Goal: Task Accomplishment & Management: Complete application form

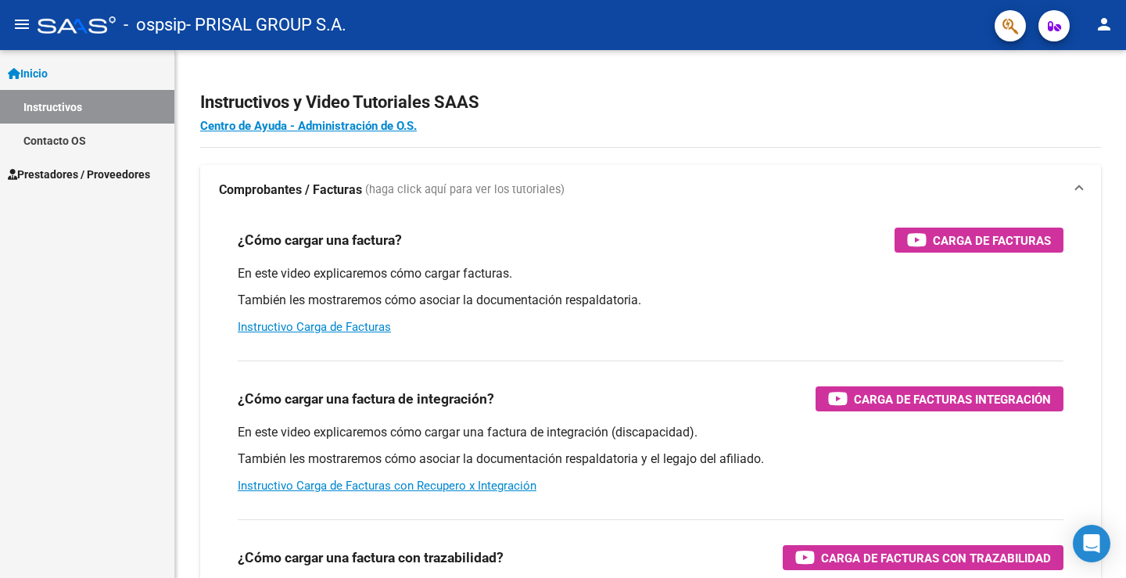
click at [102, 174] on span "Prestadores / Proveedores" at bounding box center [79, 174] width 142 height 17
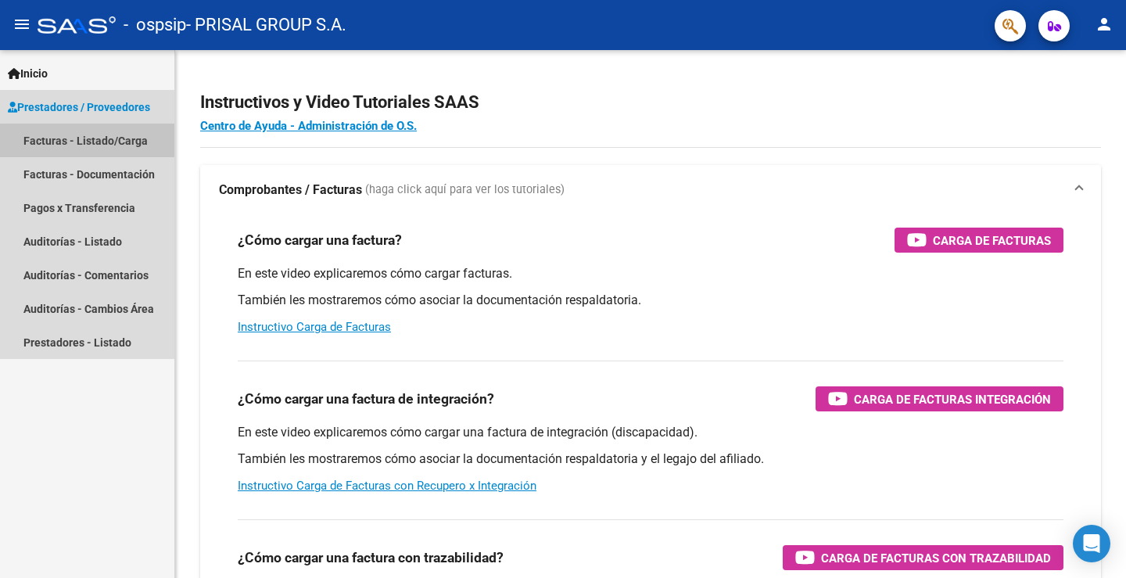
click at [98, 141] on link "Facturas - Listado/Carga" at bounding box center [87, 141] width 174 height 34
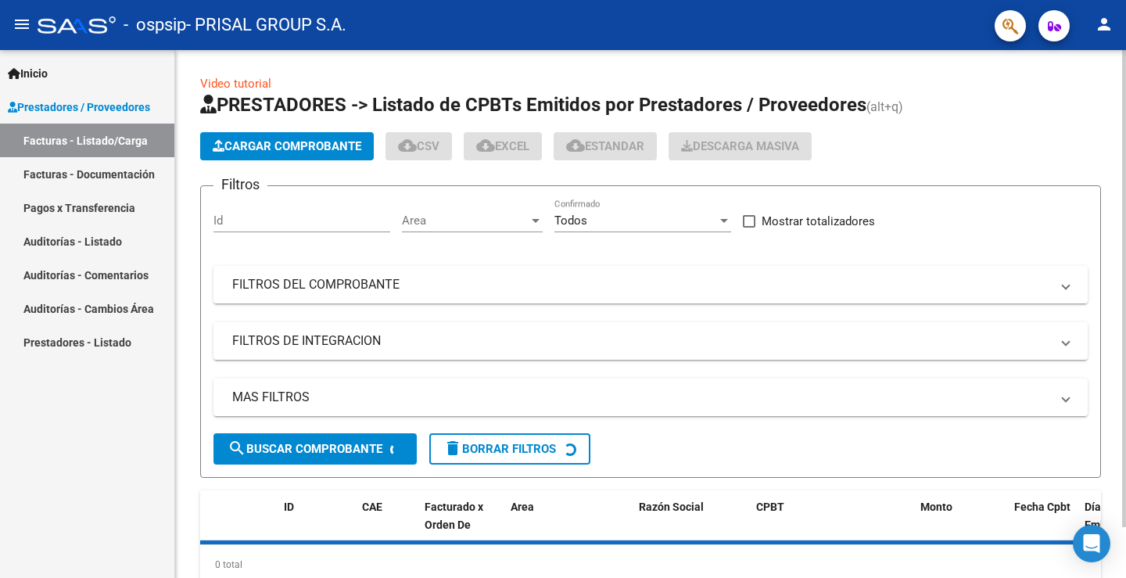
click at [972, 149] on div "Cargar Comprobante cloud_download CSV cloud_download EXCEL cloud_download Estan…" at bounding box center [650, 146] width 900 height 28
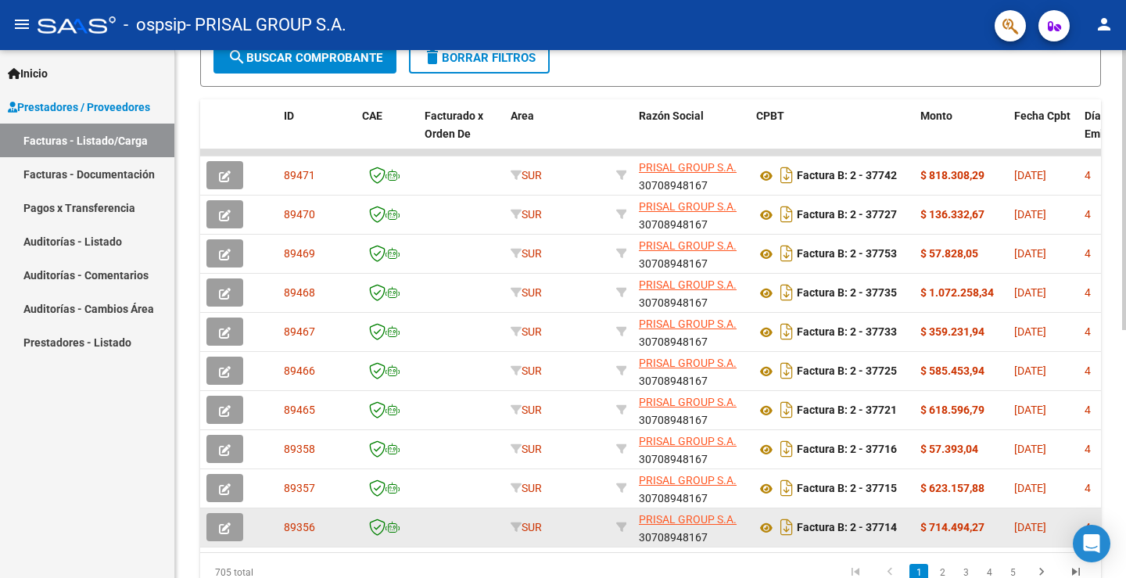
scroll to position [467, 0]
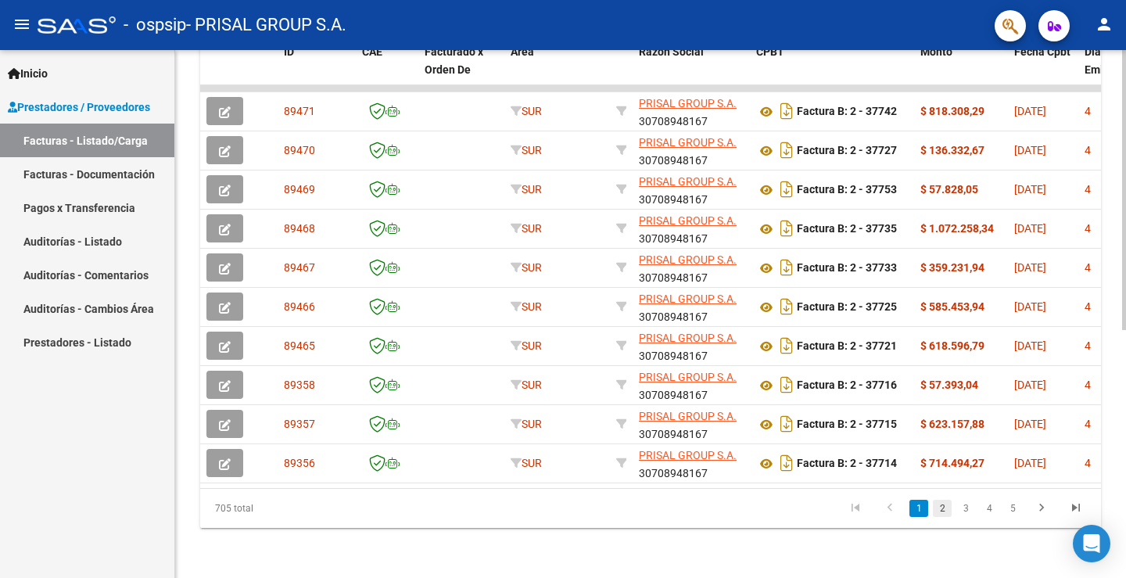
click at [943, 512] on link "2" at bounding box center [942, 507] width 19 height 17
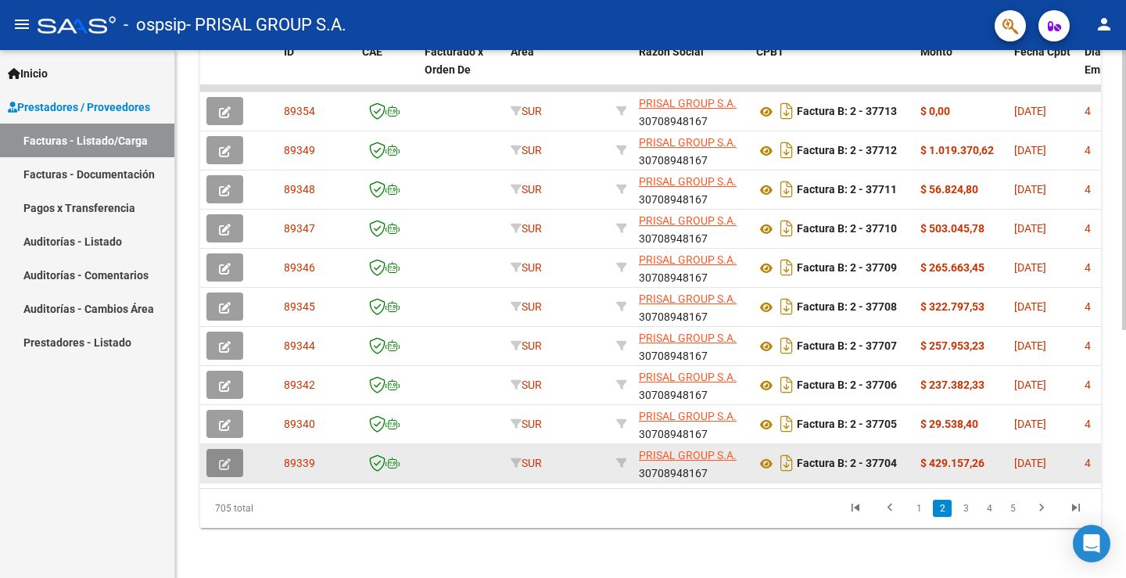
click at [229, 458] on icon "button" at bounding box center [225, 464] width 12 height 12
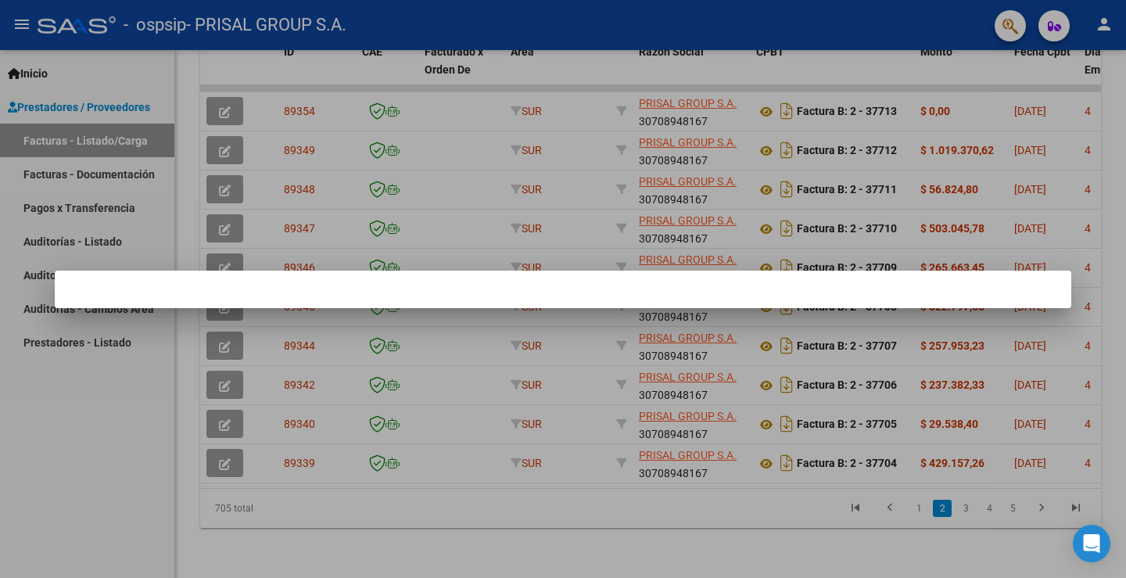
drag, startPoint x: 67, startPoint y: 473, endPoint x: 100, endPoint y: 459, distance: 35.7
click at [71, 471] on div at bounding box center [563, 289] width 1126 height 578
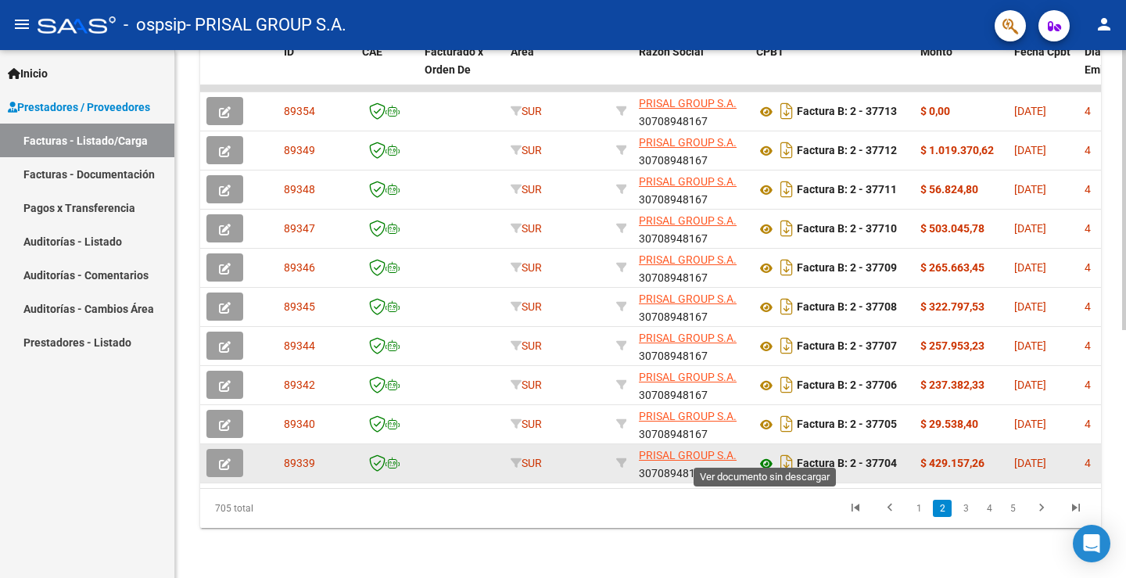
click at [764, 454] on icon at bounding box center [766, 463] width 20 height 19
click at [221, 458] on icon "button" at bounding box center [225, 464] width 12 height 12
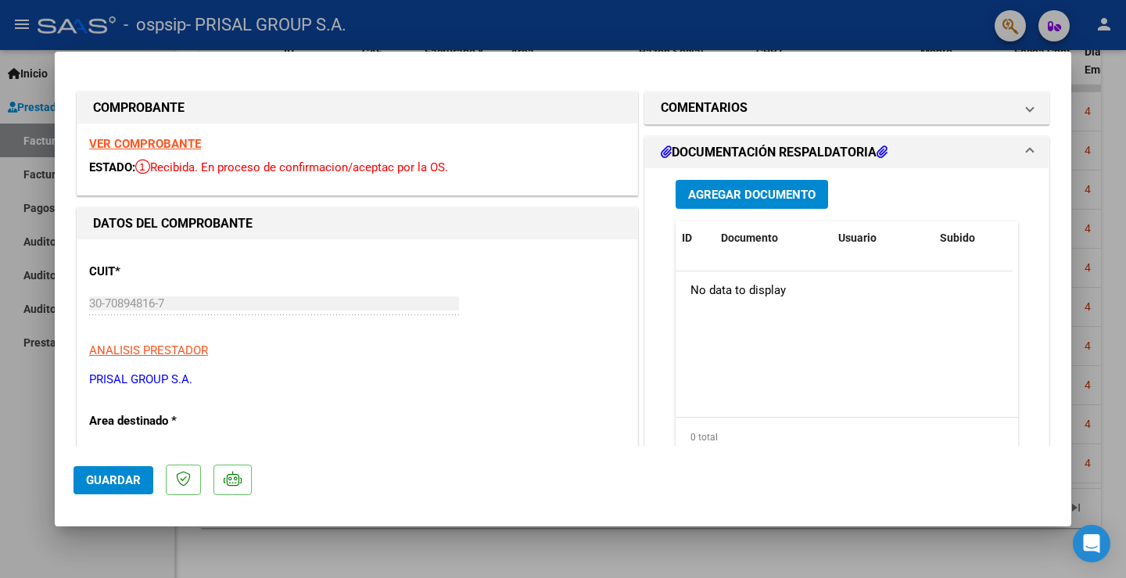
click at [760, 203] on button "Agregar Documento" at bounding box center [751, 194] width 152 height 29
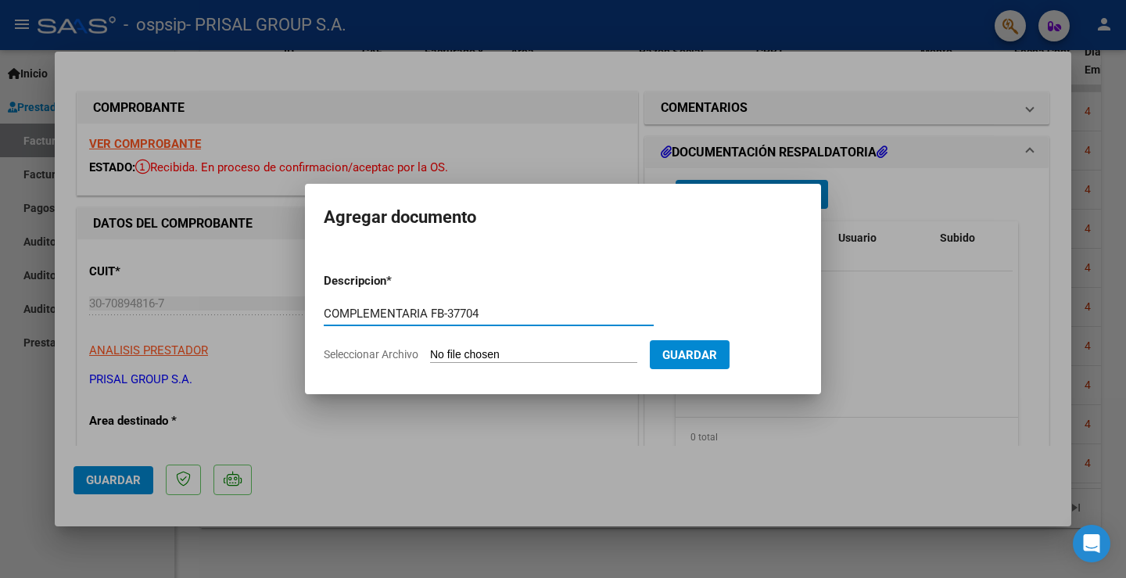
drag, startPoint x: 449, startPoint y: 314, endPoint x: 267, endPoint y: 299, distance: 182.7
click at [267, 299] on div "COMPROBANTE VER COMPROBANTE ESTADO: Recibida. En proceso de confirmacion/acepta…" at bounding box center [563, 289] width 1126 height 578
type input "COMPLEMENTARIA FB-37704"
click at [596, 296] on form "Descripcion * COMPLEMENTARIA FB-37704 Escriba aquí una descripcion Seleccionar …" at bounding box center [563, 317] width 478 height 114
click at [502, 355] on input "Seleccionar Archivo" at bounding box center [533, 355] width 207 height 15
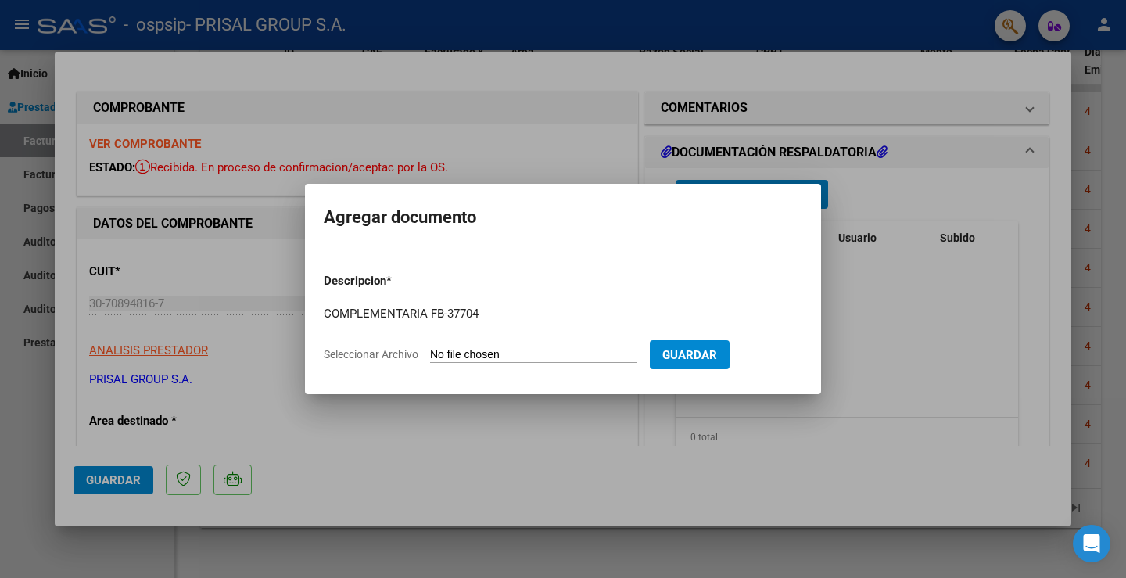
type input "C:\fakepath\COMPLEMENTARIA FB-37704.pdf"
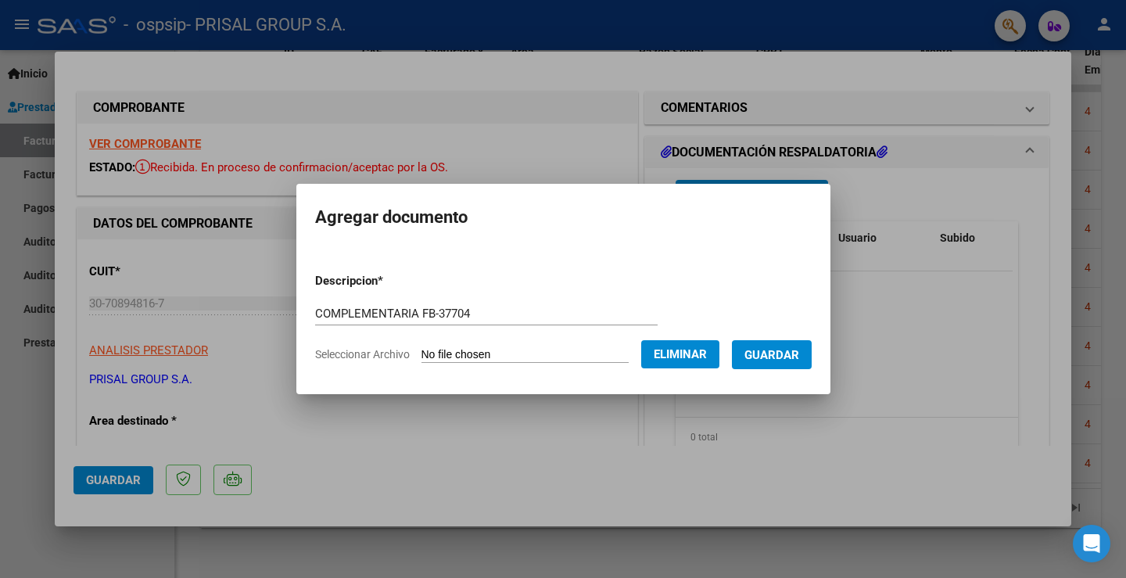
click at [798, 362] on button "Guardar" at bounding box center [772, 354] width 80 height 29
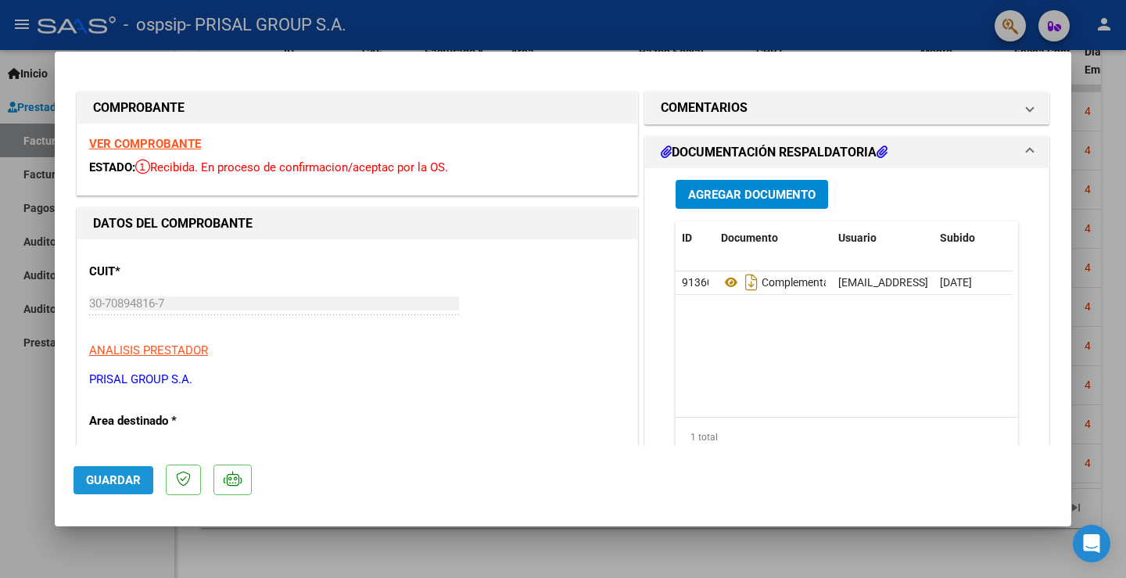
click at [127, 471] on button "Guardar" at bounding box center [113, 480] width 80 height 28
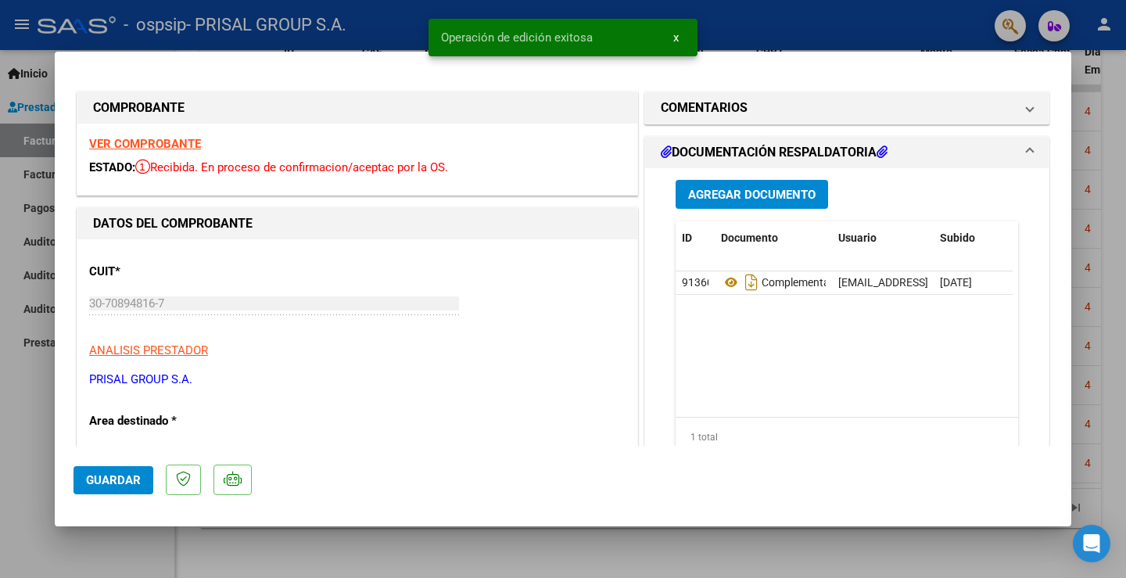
click at [43, 397] on div at bounding box center [563, 289] width 1126 height 578
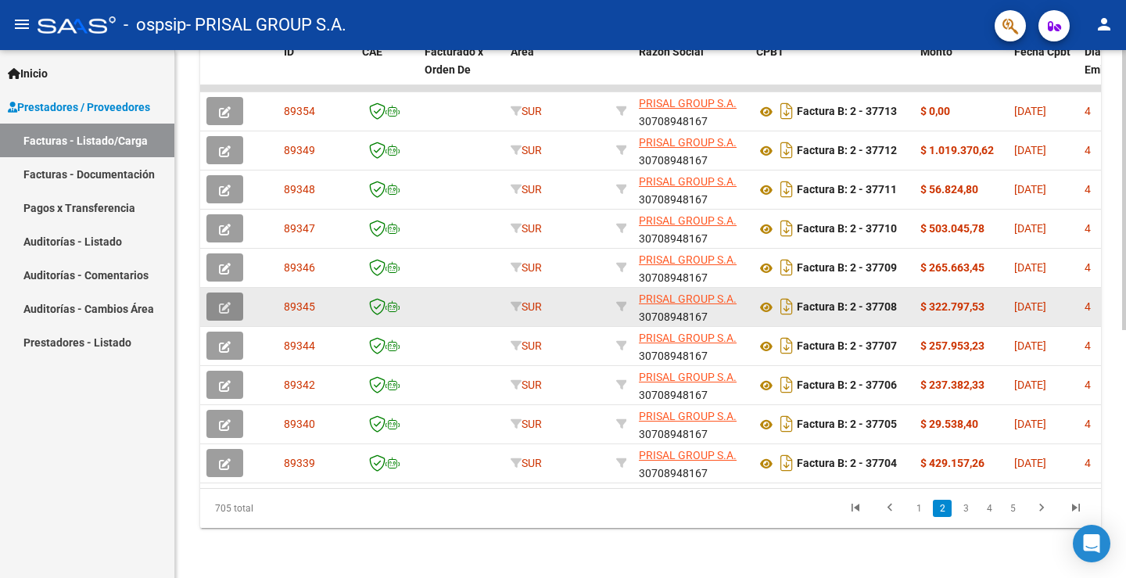
click at [231, 294] on button "button" at bounding box center [224, 306] width 37 height 28
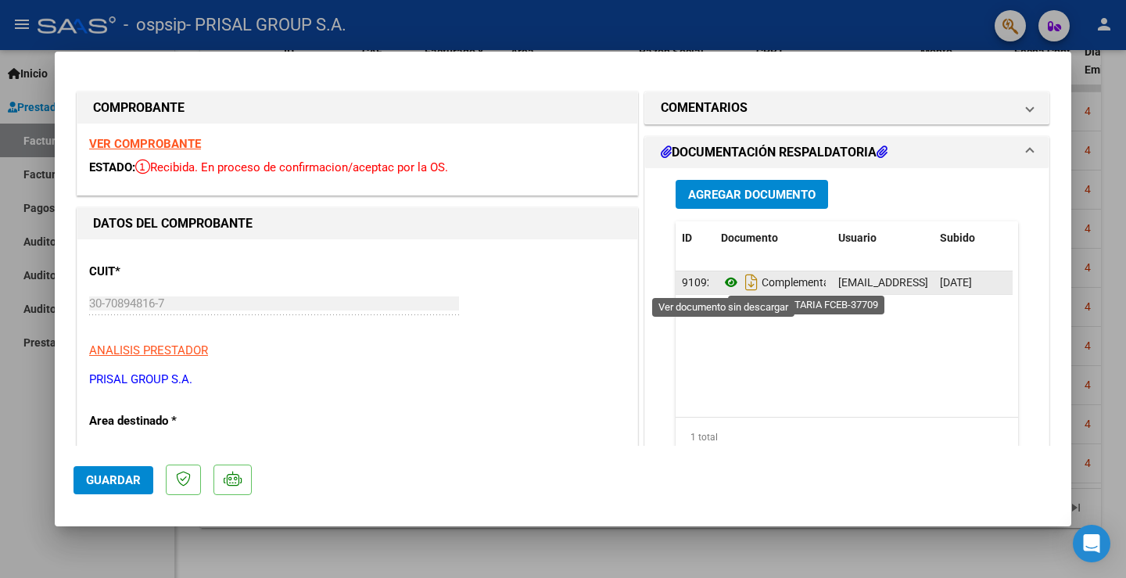
click at [722, 287] on icon at bounding box center [731, 282] width 20 height 19
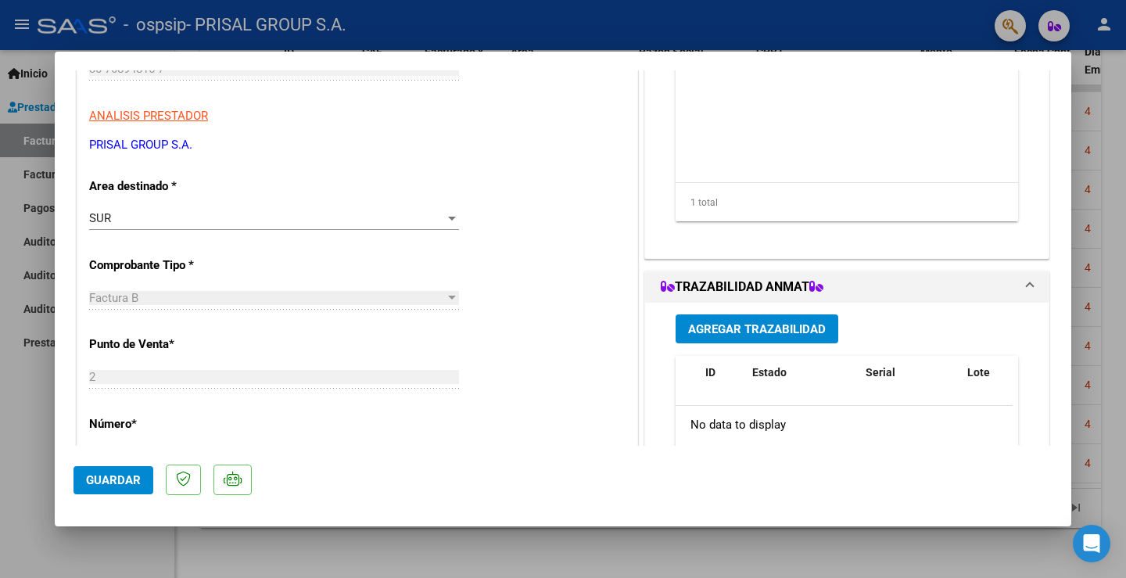
scroll to position [391, 0]
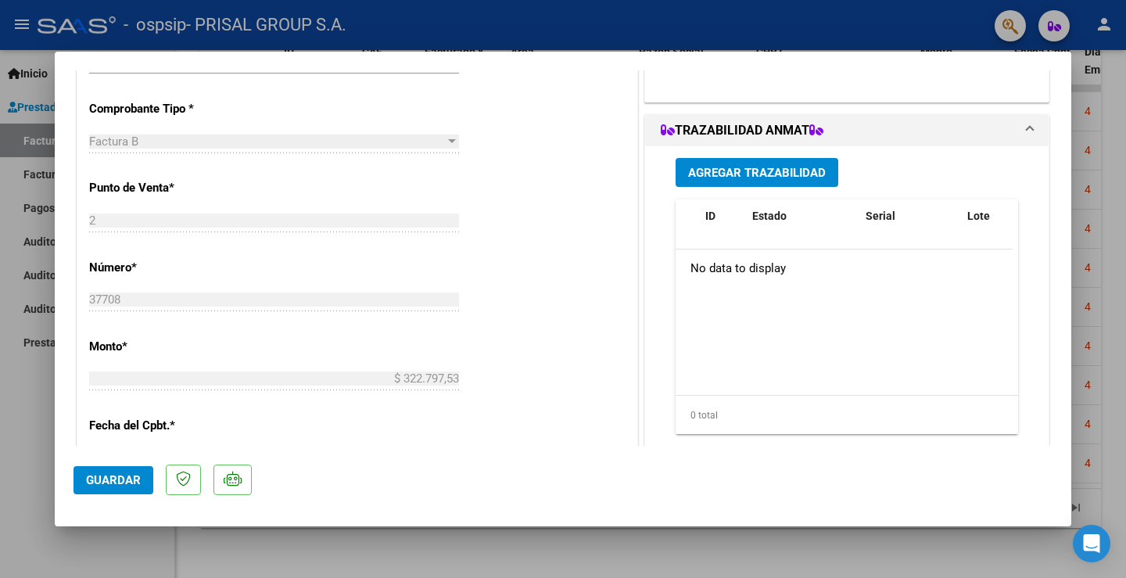
click at [6, 444] on div at bounding box center [563, 289] width 1126 height 578
type input "$ 0,00"
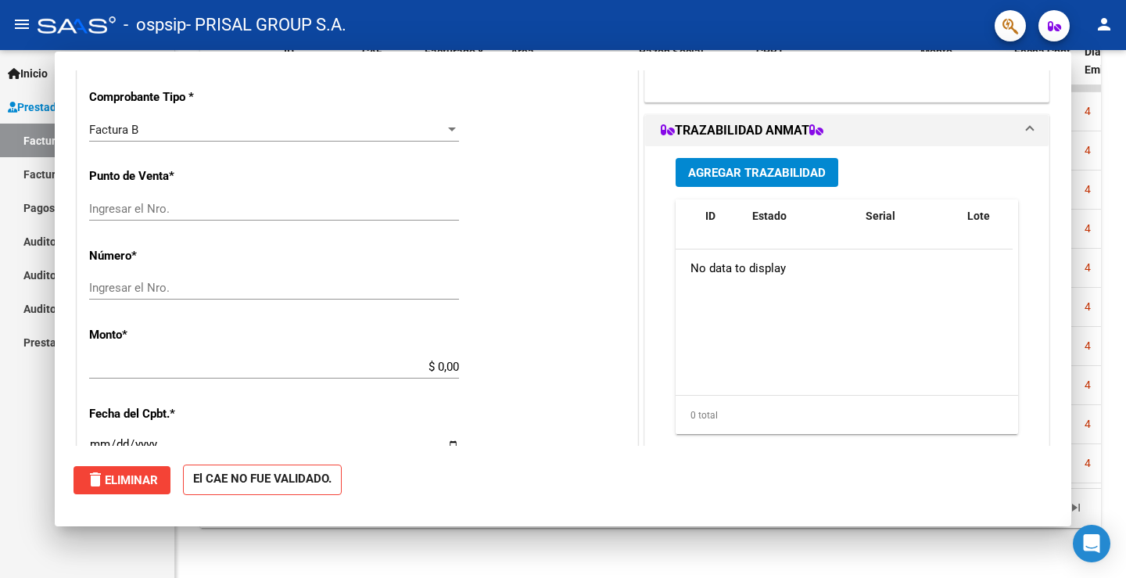
scroll to position [0, 0]
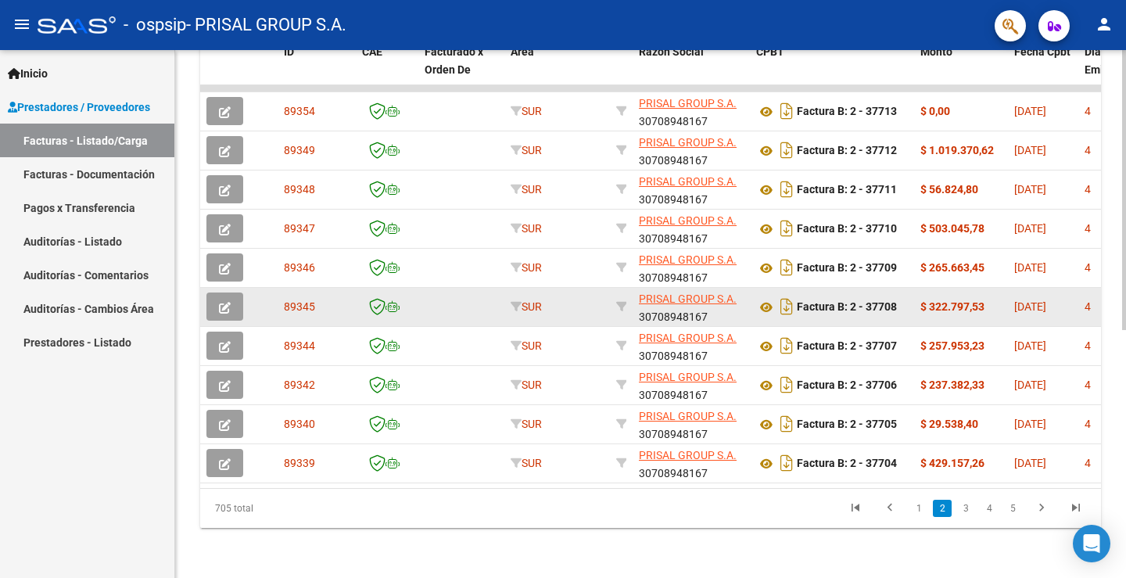
click at [227, 302] on icon "button" at bounding box center [225, 308] width 12 height 12
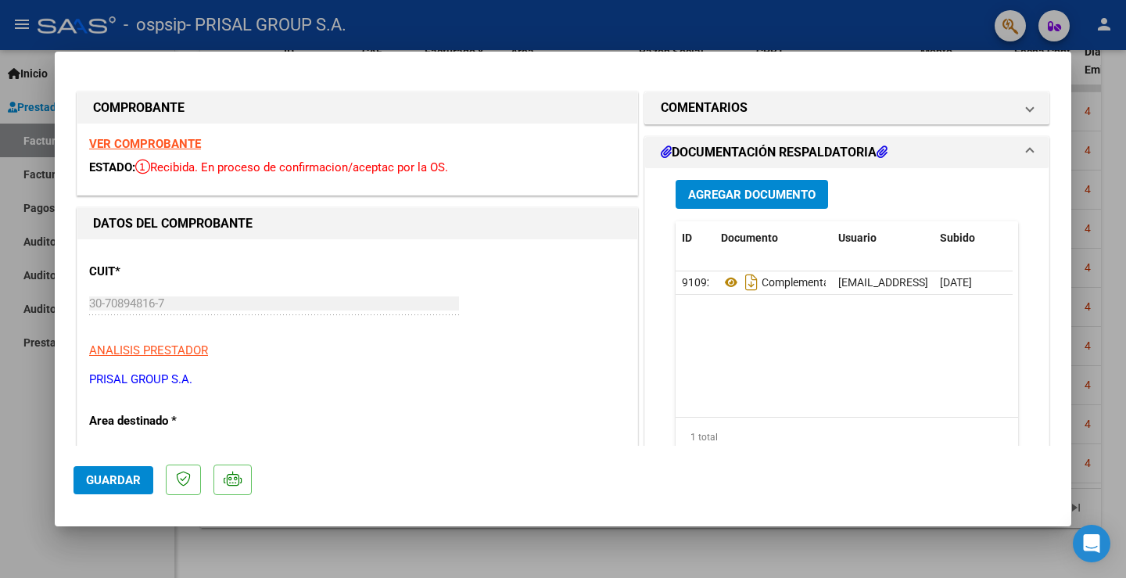
click at [17, 415] on div at bounding box center [563, 289] width 1126 height 578
type input "$ 0,00"
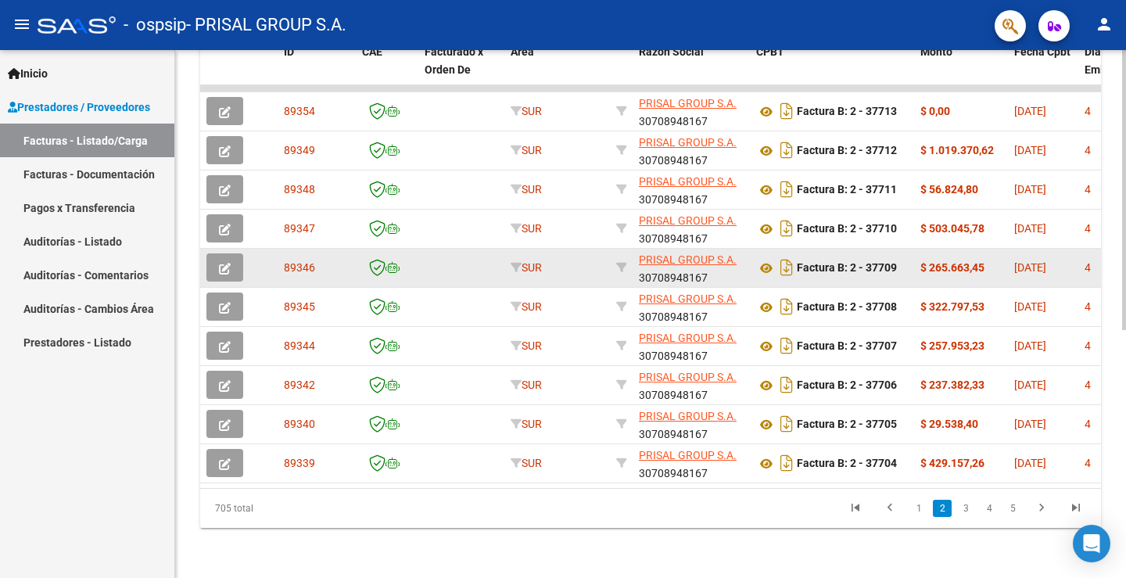
click at [231, 256] on button "button" at bounding box center [224, 267] width 37 height 28
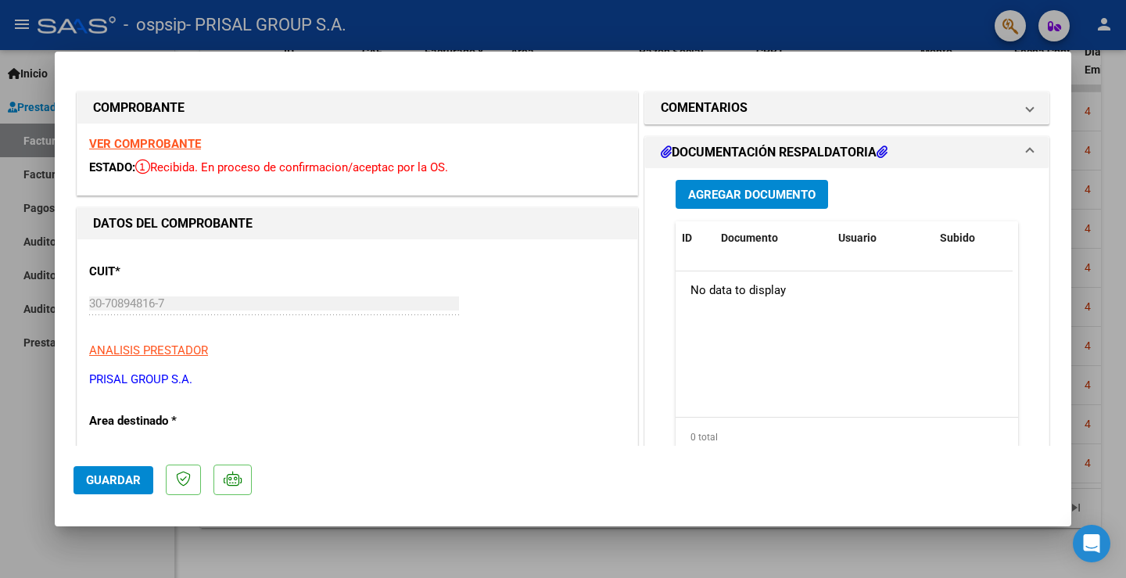
click at [34, 389] on div at bounding box center [563, 289] width 1126 height 578
type input "$ 0,00"
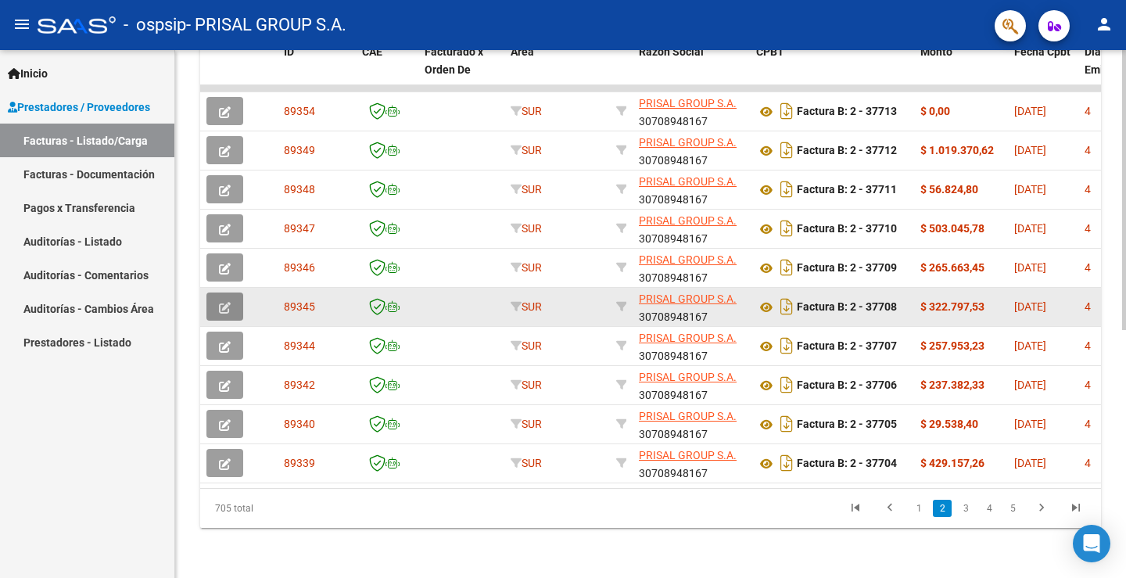
click at [225, 302] on icon "button" at bounding box center [225, 308] width 12 height 12
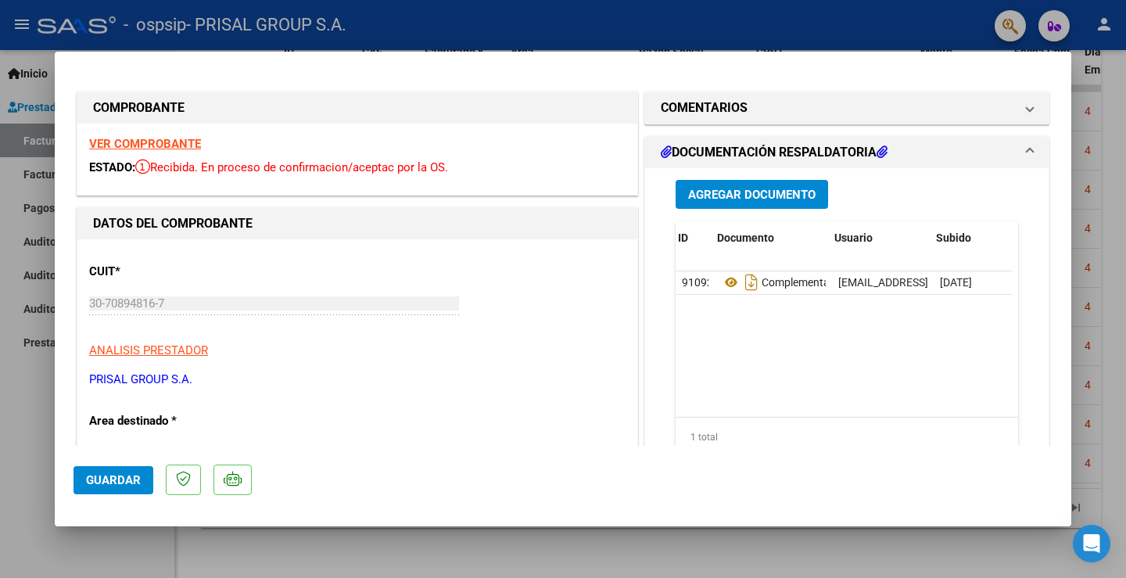
scroll to position [0, 77]
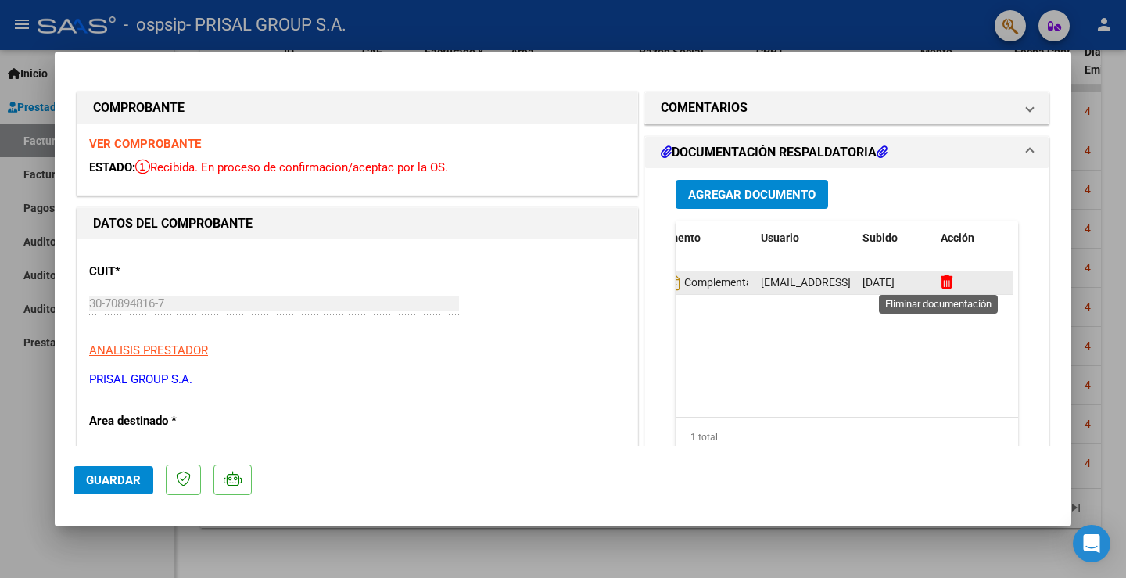
click at [940, 279] on icon at bounding box center [946, 281] width 12 height 15
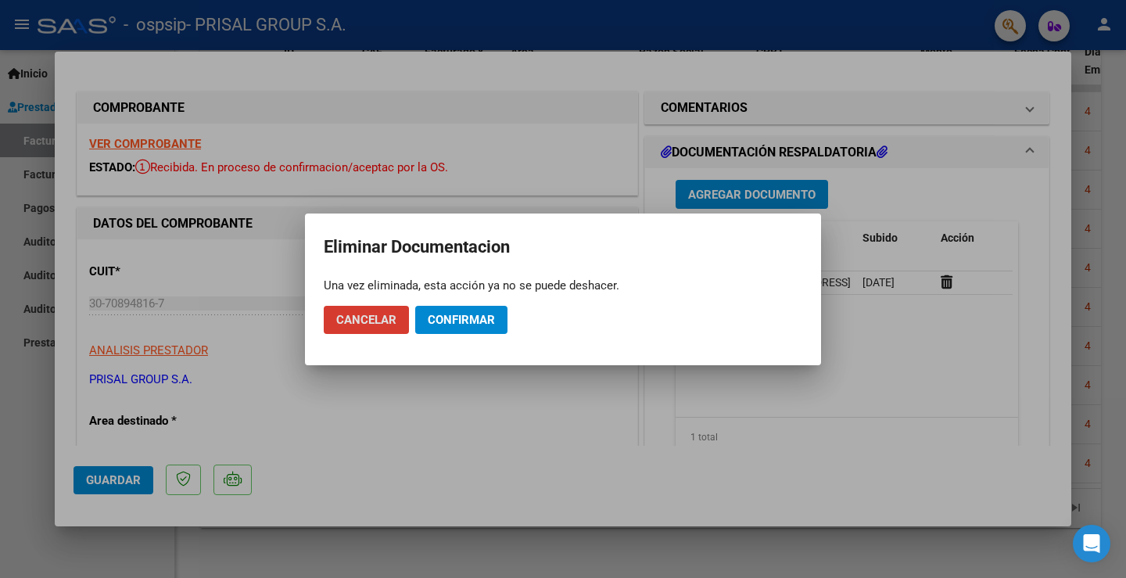
click at [449, 320] on span "Confirmar" at bounding box center [461, 320] width 67 height 14
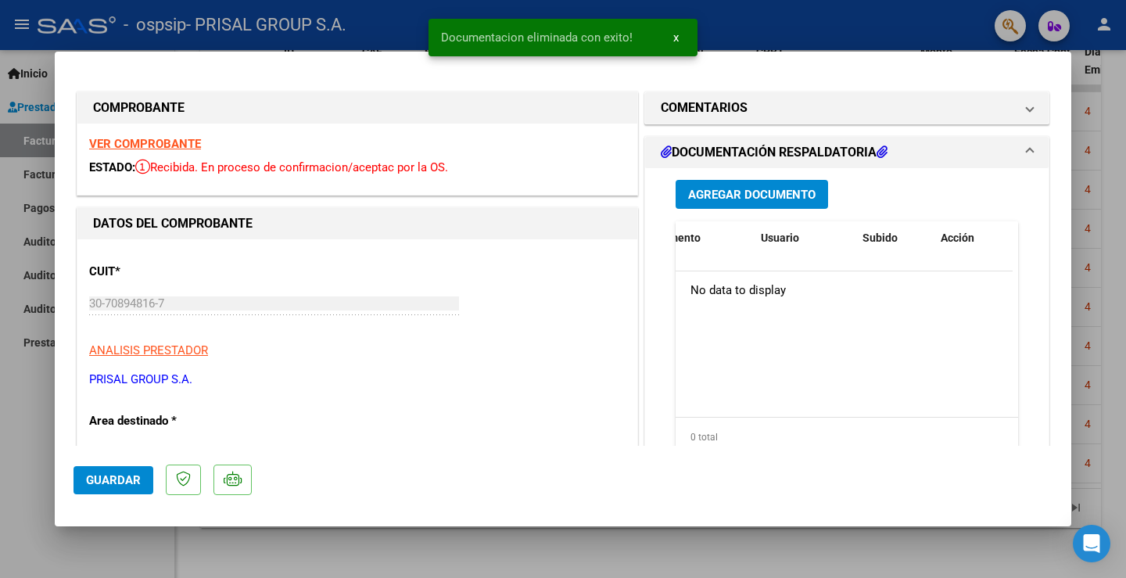
scroll to position [0, 0]
click at [11, 459] on div at bounding box center [563, 289] width 1126 height 578
type input "$ 0,00"
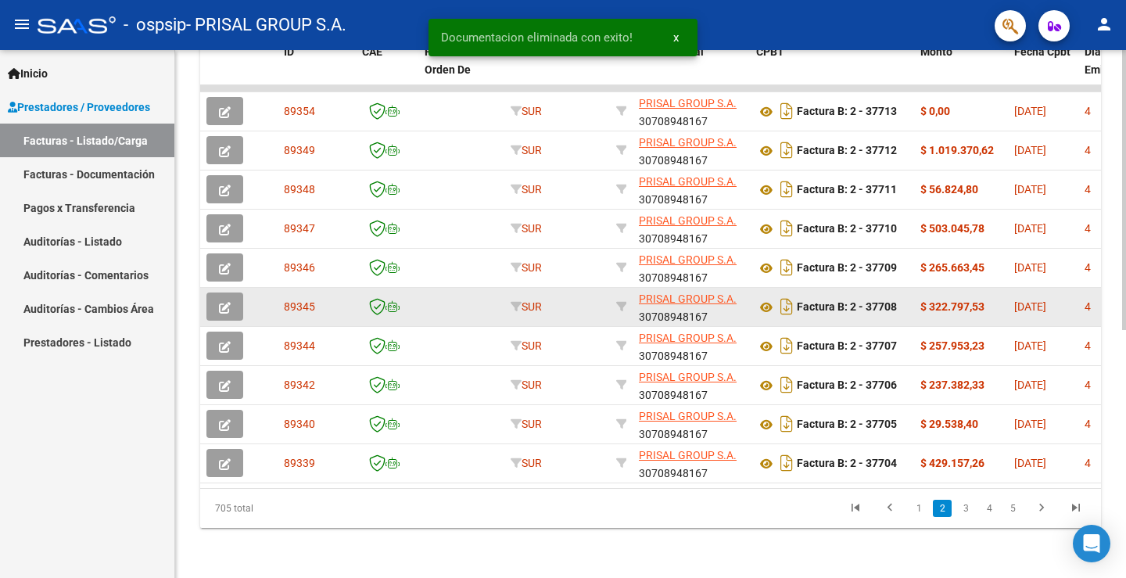
click at [231, 295] on button "button" at bounding box center [224, 306] width 37 height 28
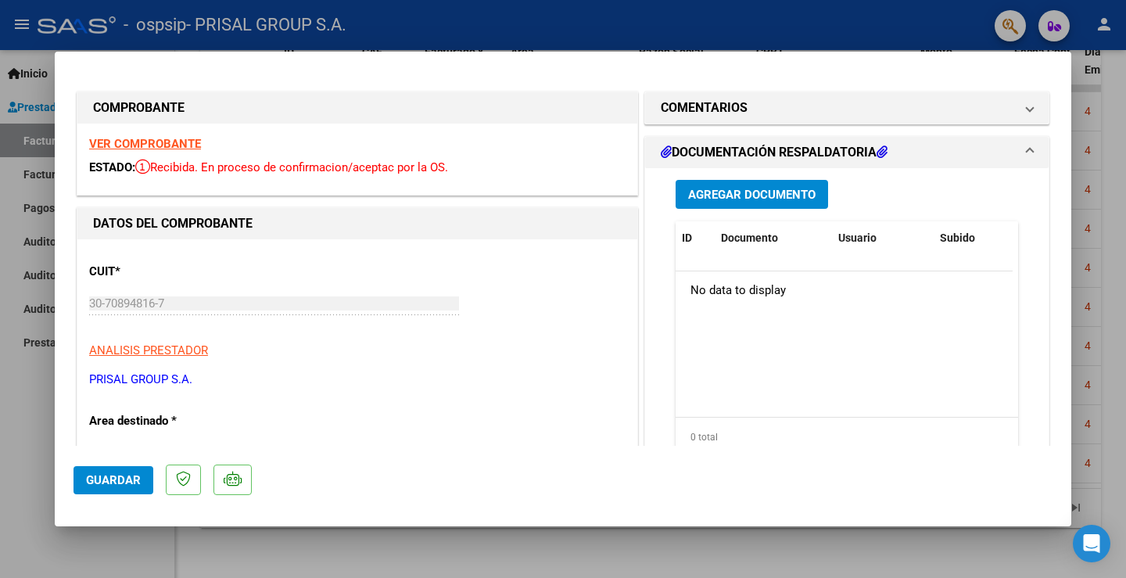
click at [34, 392] on div at bounding box center [563, 289] width 1126 height 578
type input "$ 0,00"
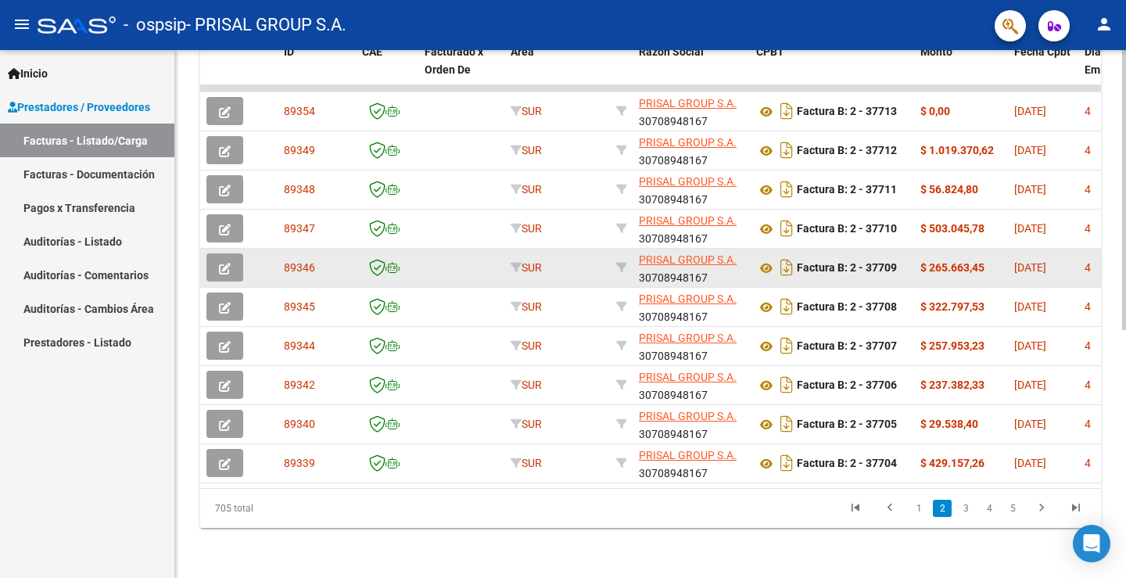
click at [225, 263] on icon "button" at bounding box center [225, 269] width 12 height 12
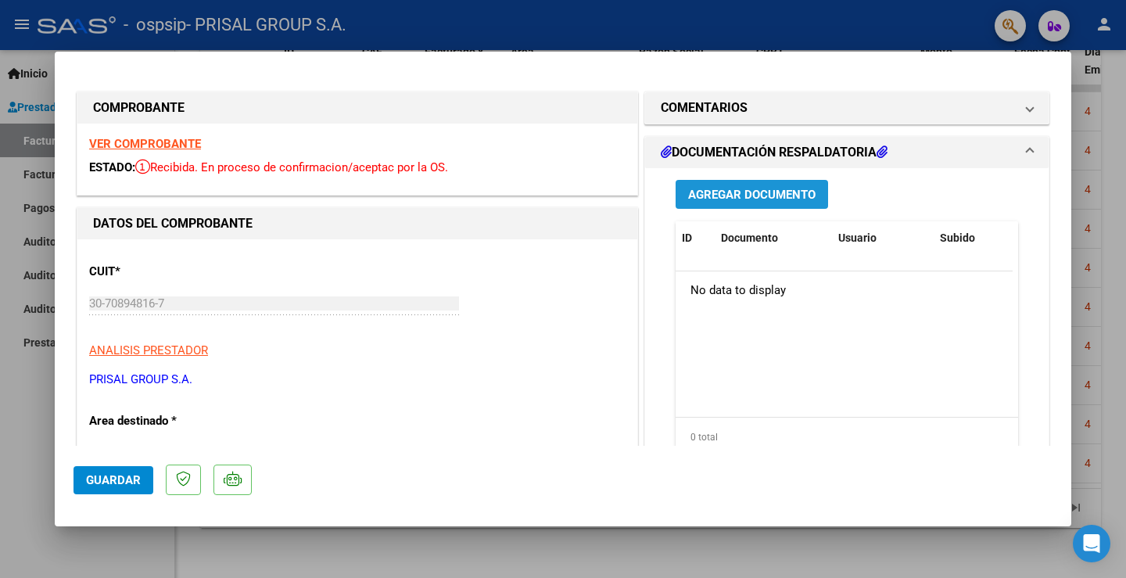
click at [769, 188] on span "Agregar Documento" at bounding box center [751, 195] width 127 height 14
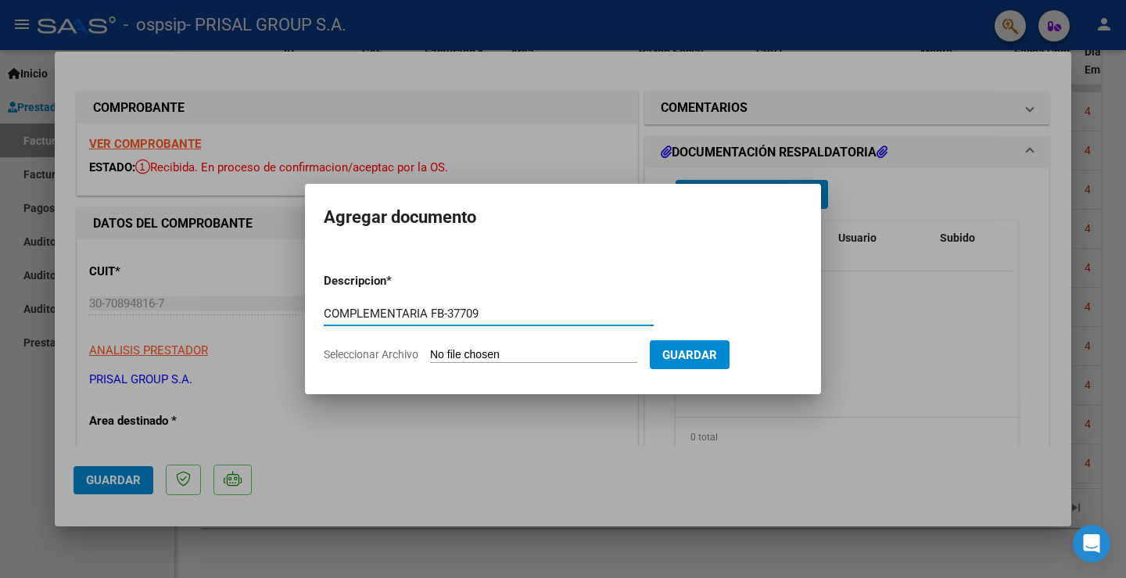
type input "COMPLEMENTARIA FB-37709"
click at [532, 349] on input "Seleccionar Archivo" at bounding box center [533, 355] width 207 height 15
type input "C:\fakepath\COMPLEMENTARIA FCEB-37709.pdf"
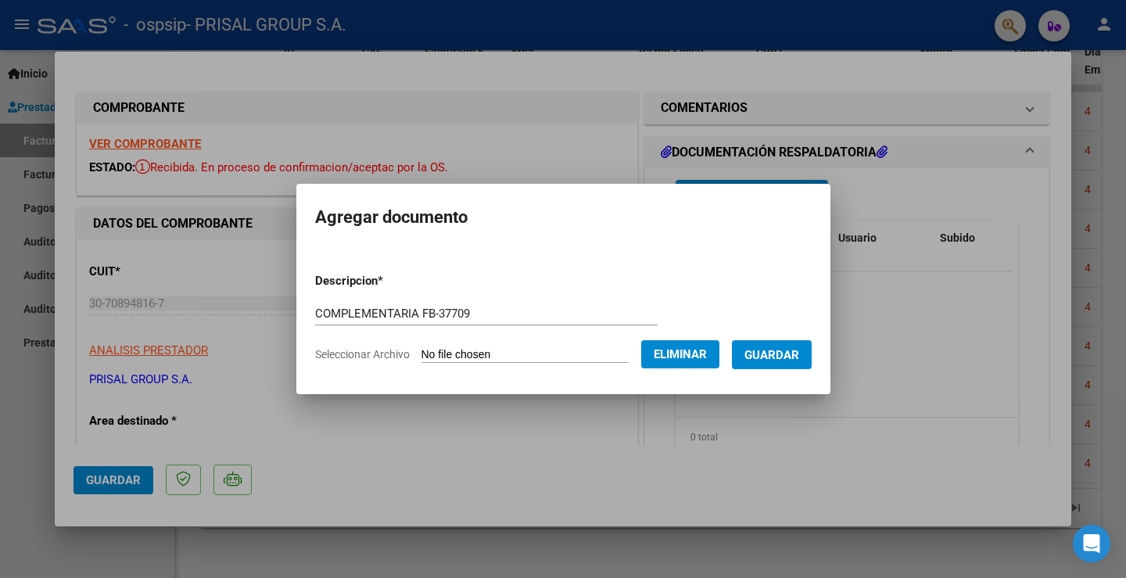
click at [771, 350] on span "Guardar" at bounding box center [771, 355] width 55 height 14
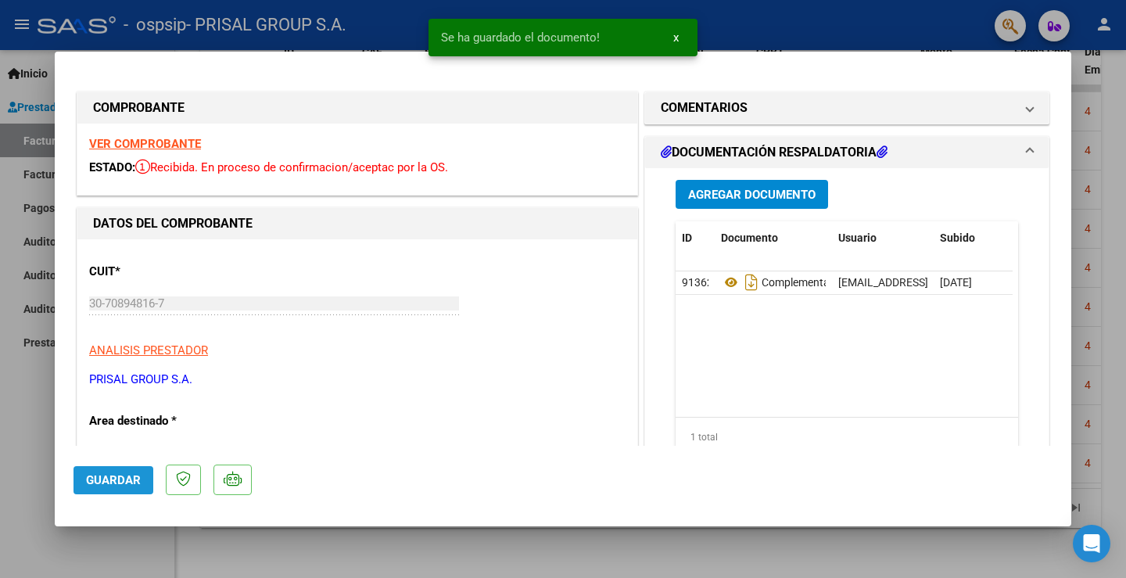
click at [130, 476] on span "Guardar" at bounding box center [113, 480] width 55 height 14
click at [28, 420] on div at bounding box center [563, 289] width 1126 height 578
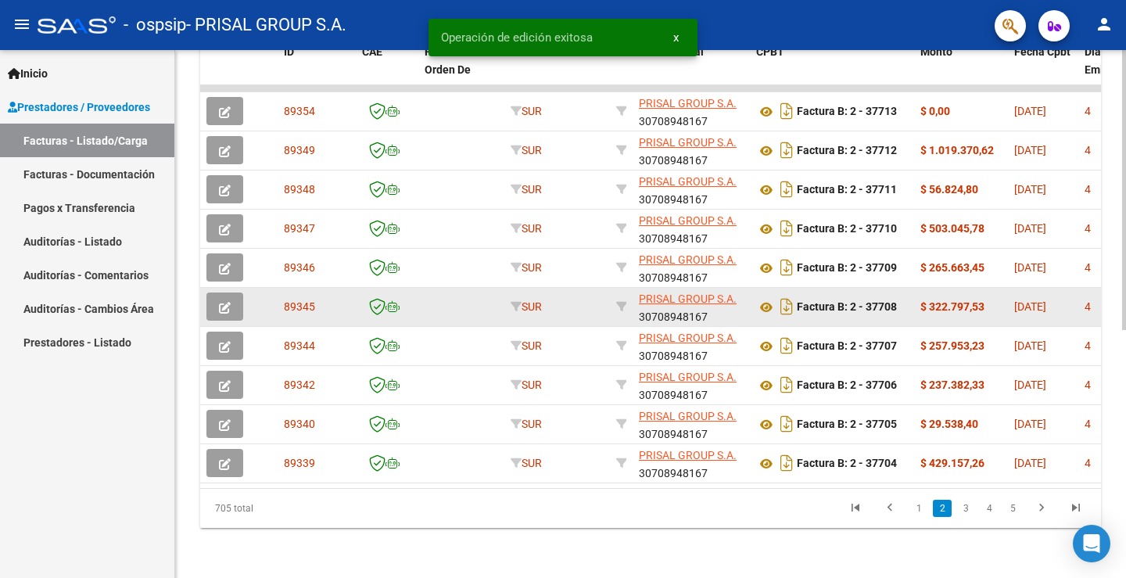
click at [219, 302] on icon "button" at bounding box center [225, 308] width 12 height 12
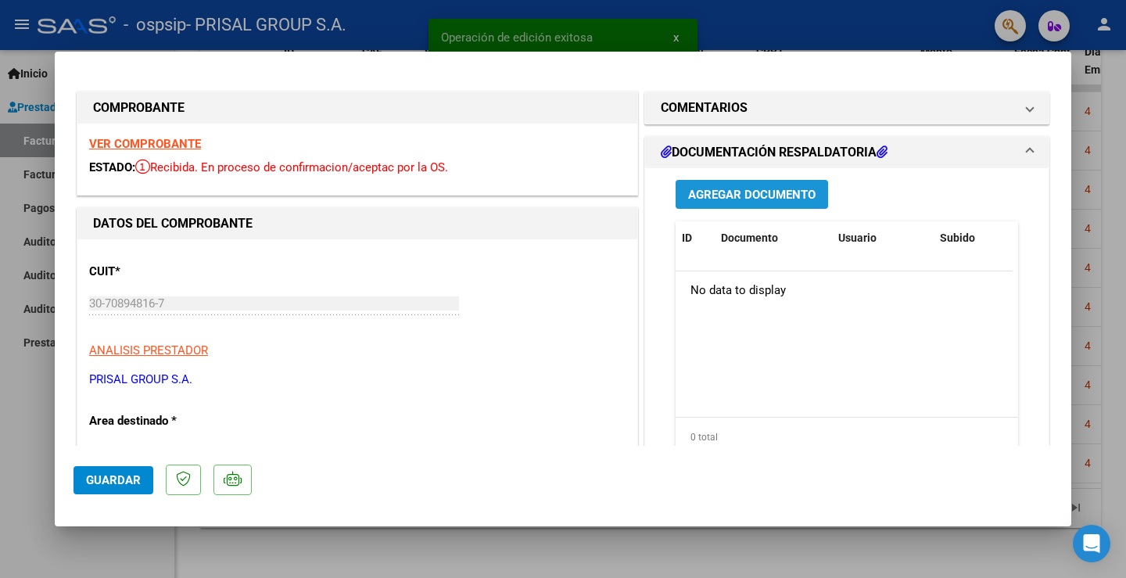
click at [773, 196] on span "Agregar Documento" at bounding box center [751, 195] width 127 height 14
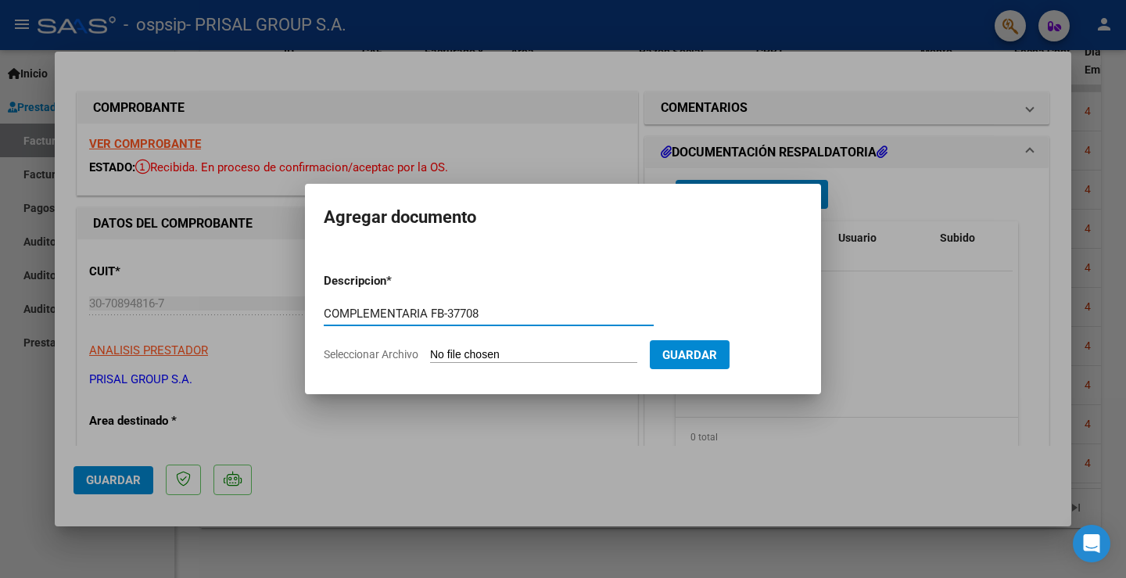
type input "COMPLEMENTARIA FB-37708"
click at [557, 353] on input "Seleccionar Archivo" at bounding box center [533, 355] width 207 height 15
type input "C:\fakepath\COMPLEMENTARIA FB-37708.pdf"
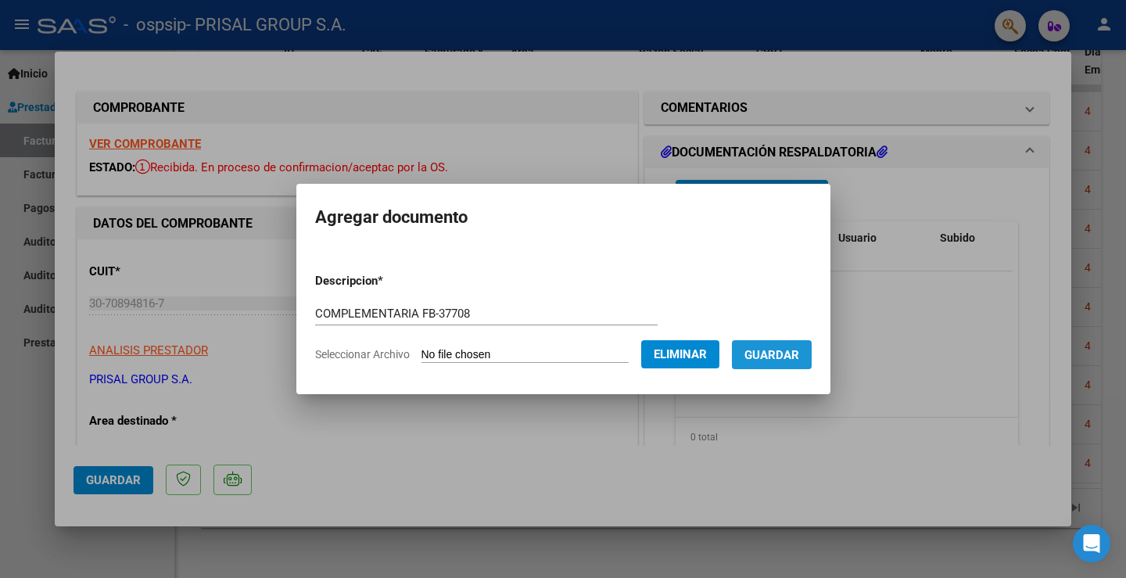
click at [795, 359] on span "Guardar" at bounding box center [771, 355] width 55 height 14
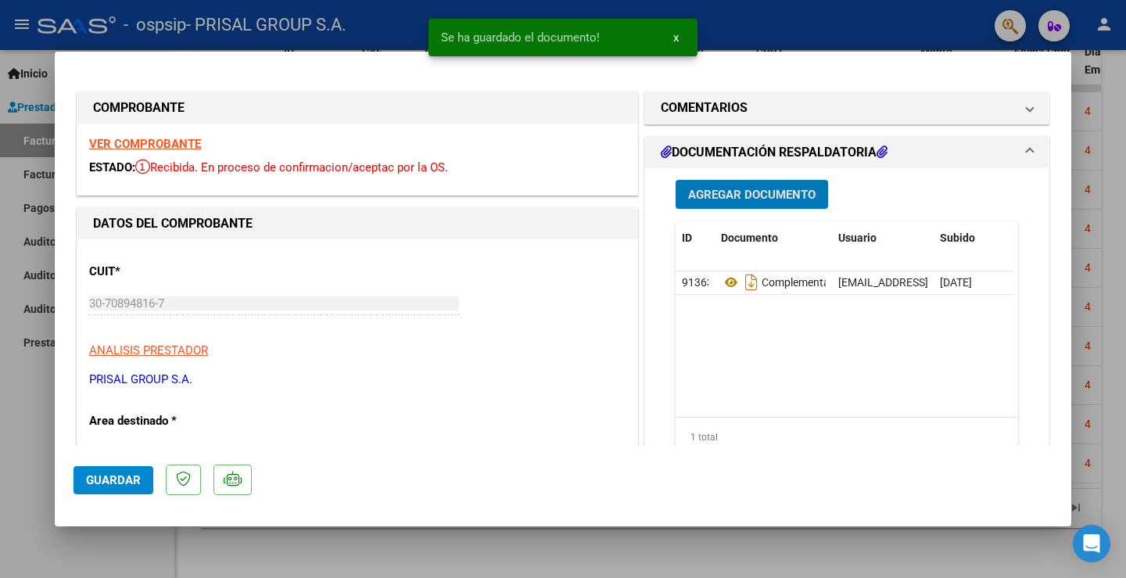
click at [103, 476] on span "Guardar" at bounding box center [113, 480] width 55 height 14
click at [2, 426] on div at bounding box center [563, 289] width 1126 height 578
type input "$ 0,00"
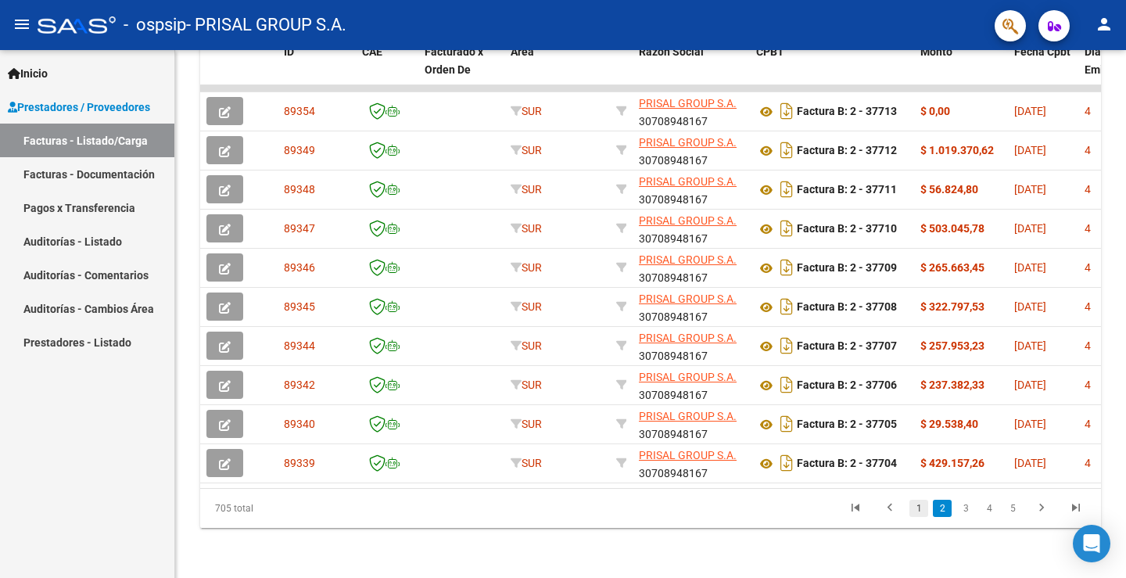
click at [918, 512] on link "1" at bounding box center [918, 507] width 19 height 17
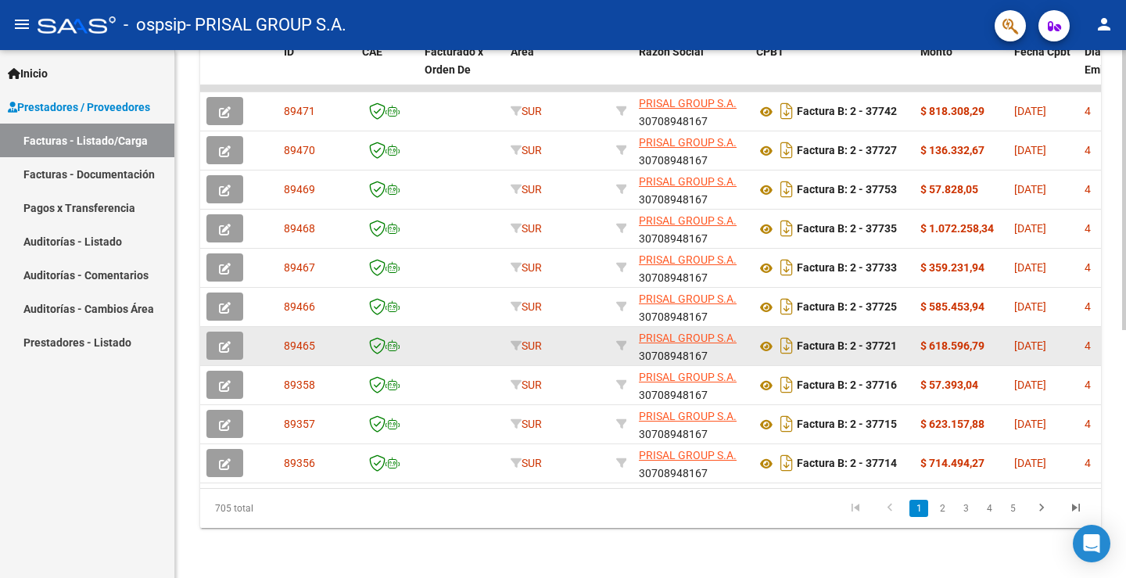
click at [229, 341] on icon "button" at bounding box center [225, 347] width 12 height 12
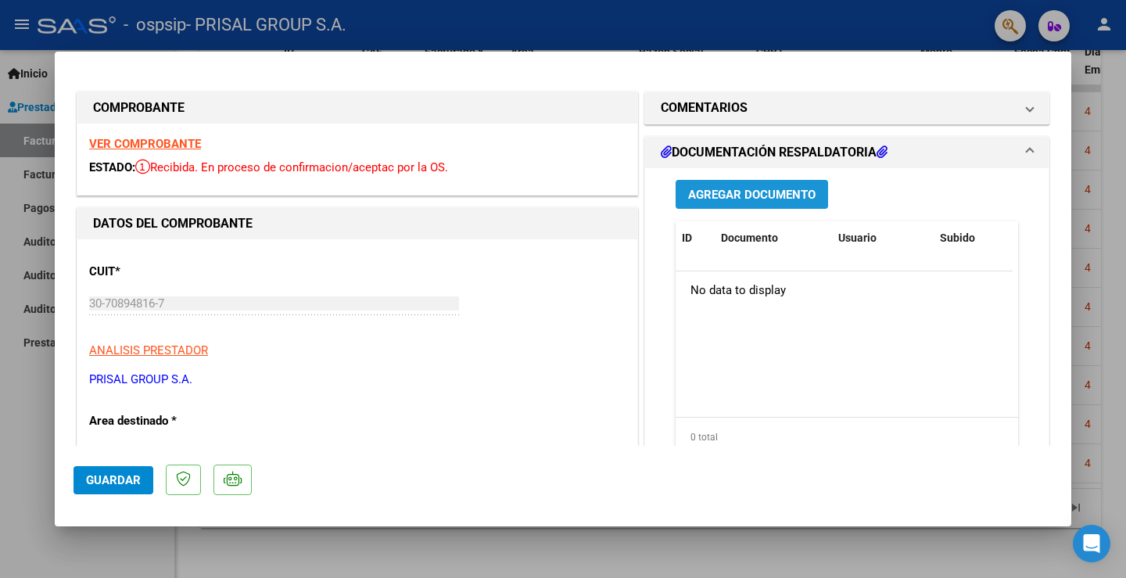
click at [797, 193] on span "Agregar Documento" at bounding box center [751, 195] width 127 height 14
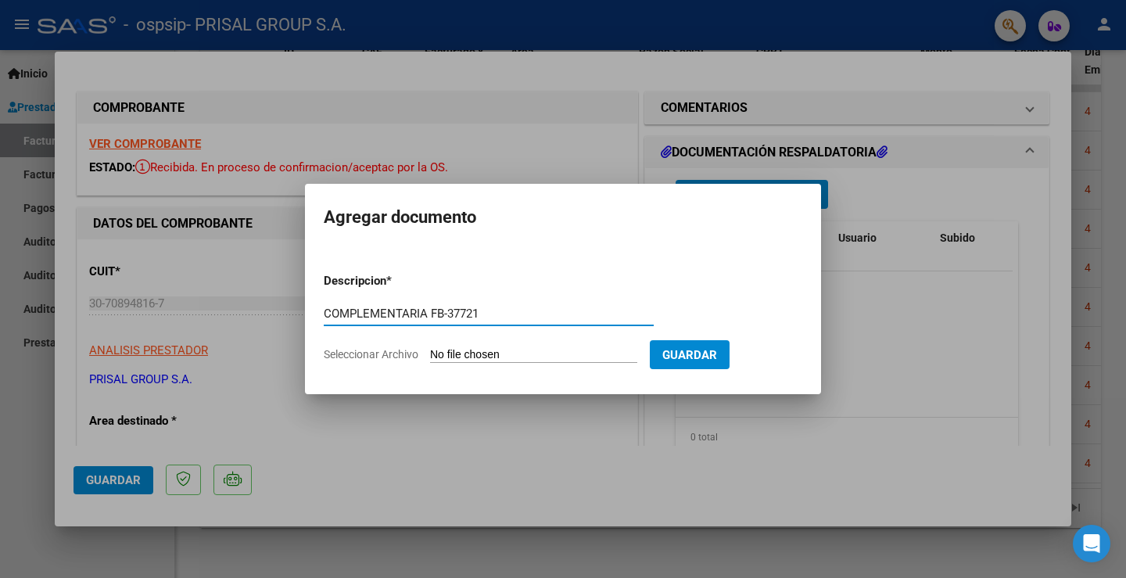
type input "COMPLEMENTARIA FB-37721"
click at [551, 354] on input "Seleccionar Archivo" at bounding box center [533, 355] width 207 height 15
type input "C:\fakepath\COMPLEMENTARIA FB-37721.pdf"
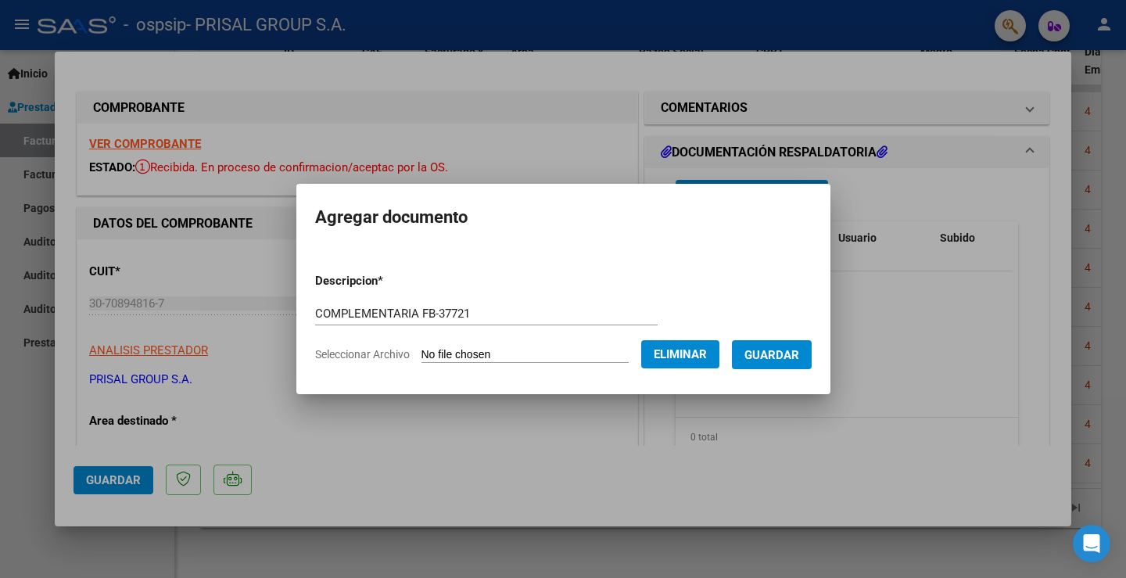
click at [789, 360] on span "Guardar" at bounding box center [771, 355] width 55 height 14
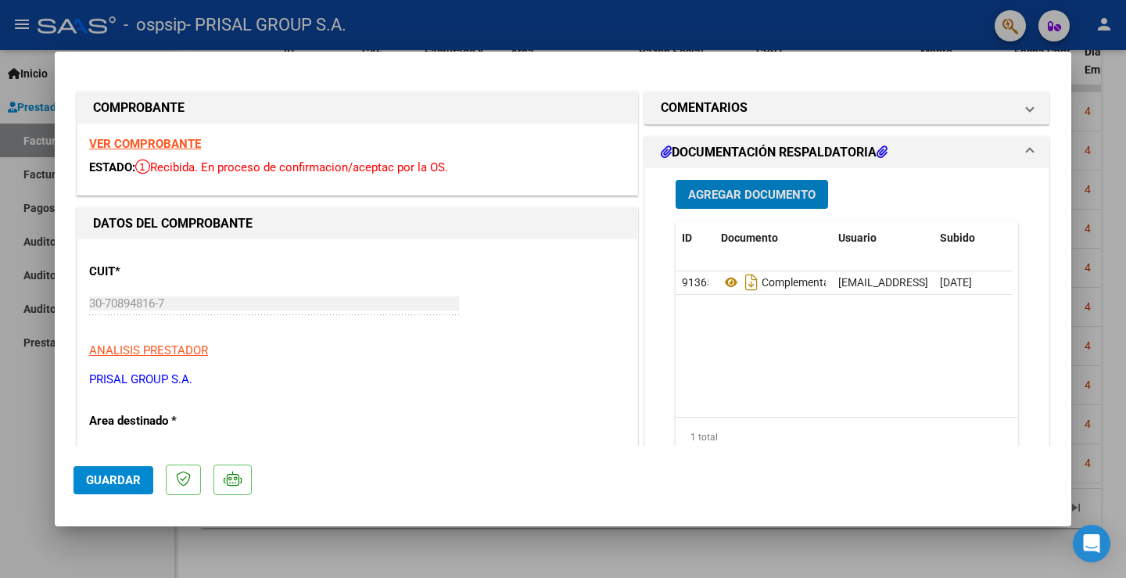
click at [134, 487] on button "Guardar" at bounding box center [113, 480] width 80 height 28
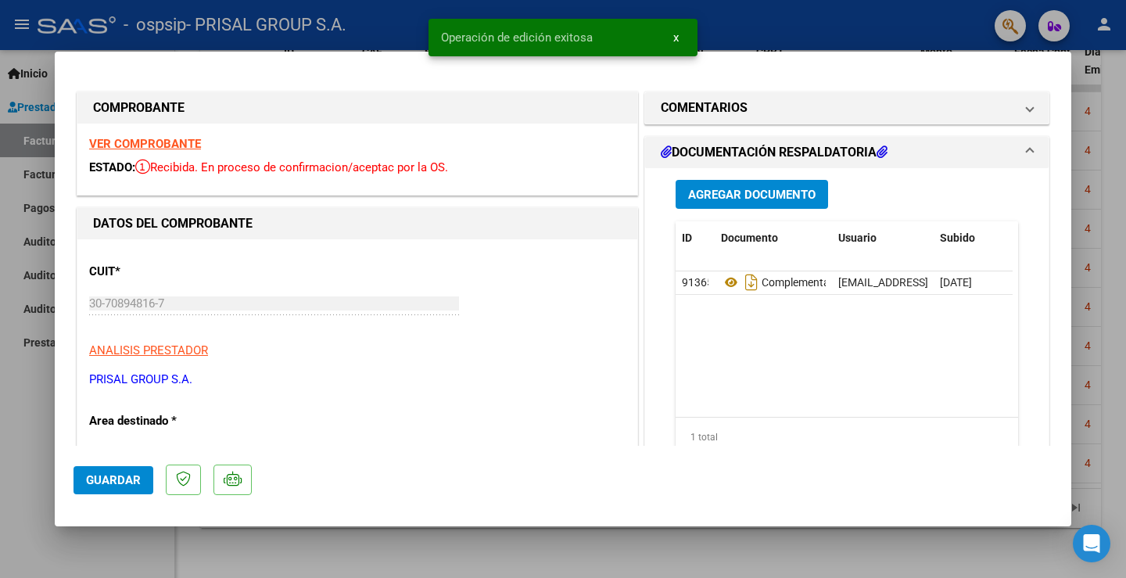
click at [27, 488] on div at bounding box center [563, 289] width 1126 height 578
type input "$ 0,00"
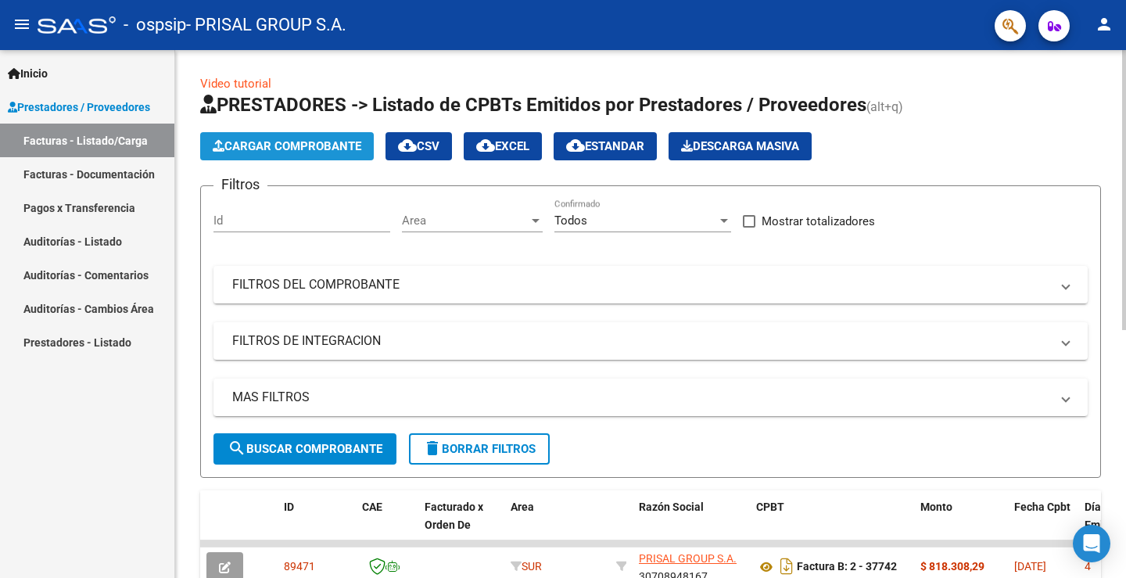
click at [285, 144] on span "Cargar Comprobante" at bounding box center [287, 146] width 149 height 14
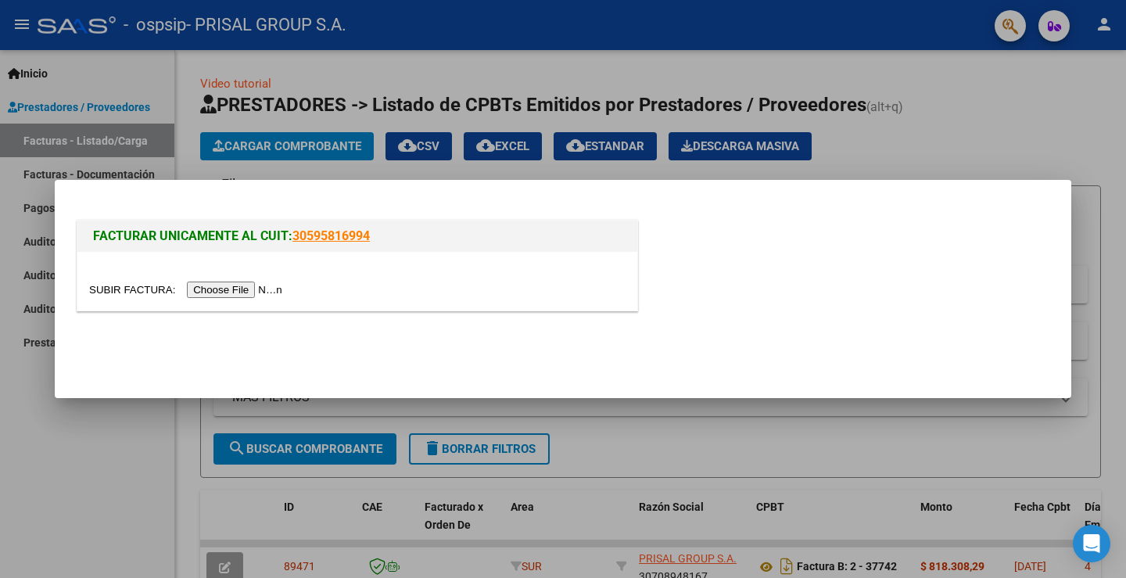
click at [249, 288] on input "file" at bounding box center [188, 289] width 198 height 16
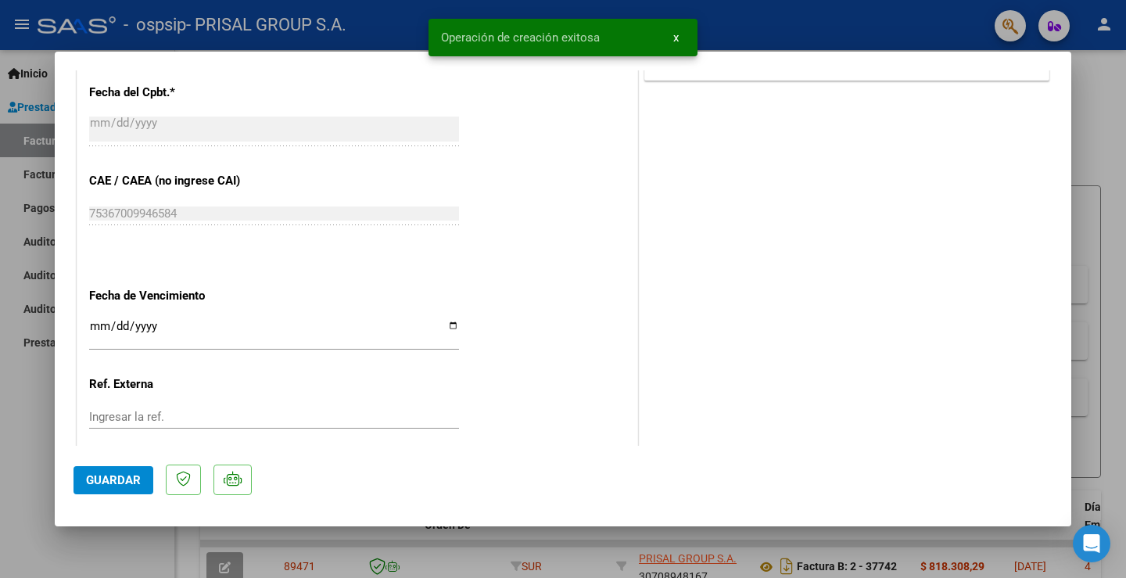
scroll to position [874, 0]
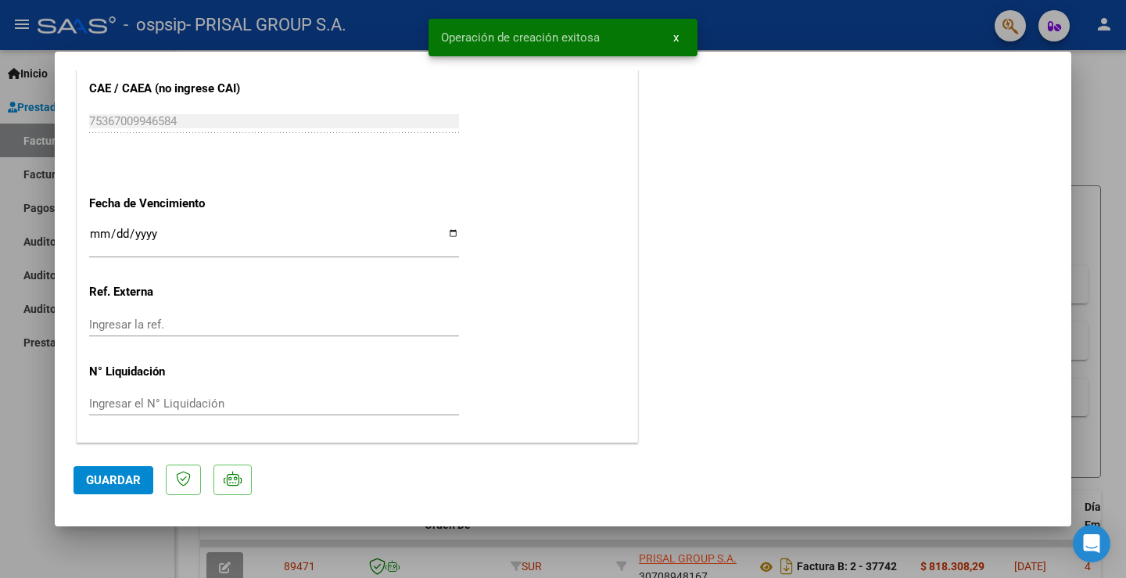
click at [97, 241] on input "Ingresar la fecha" at bounding box center [274, 239] width 370 height 25
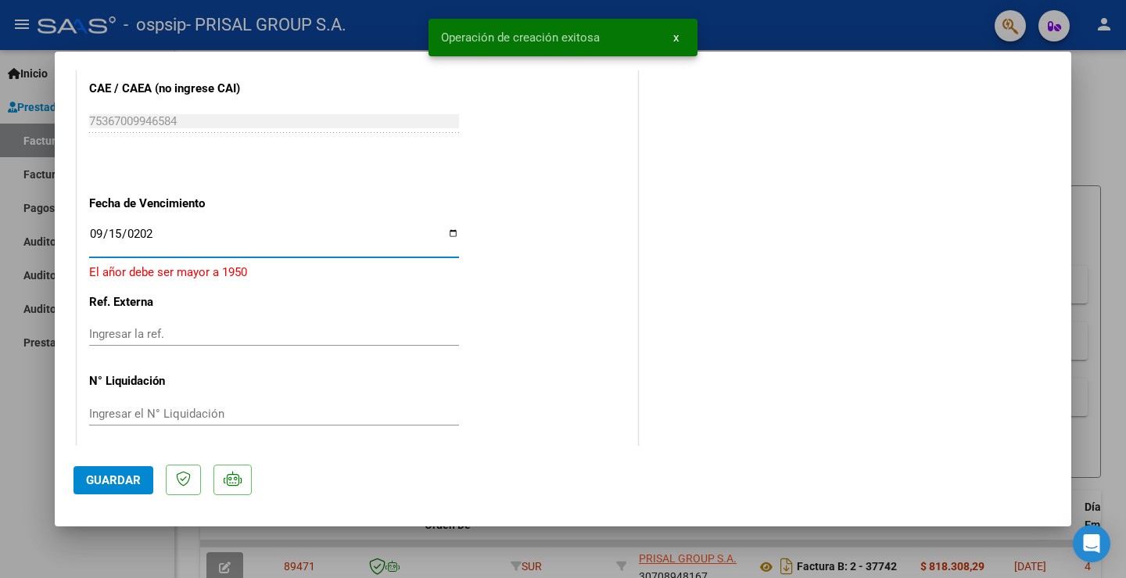
type input "[DATE]"
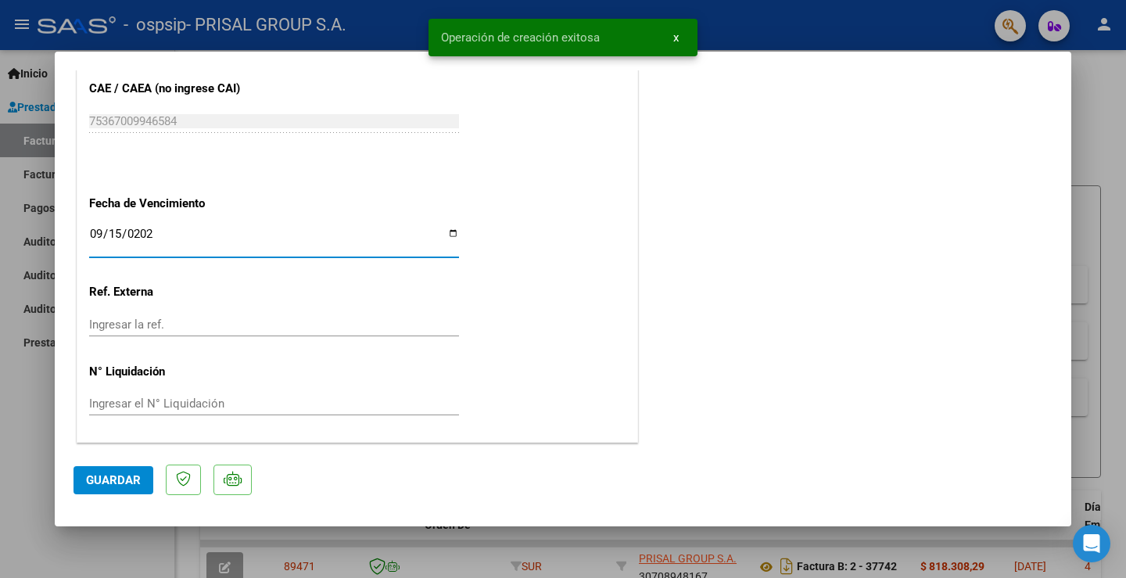
click at [123, 474] on span "Guardar" at bounding box center [113, 480] width 55 height 14
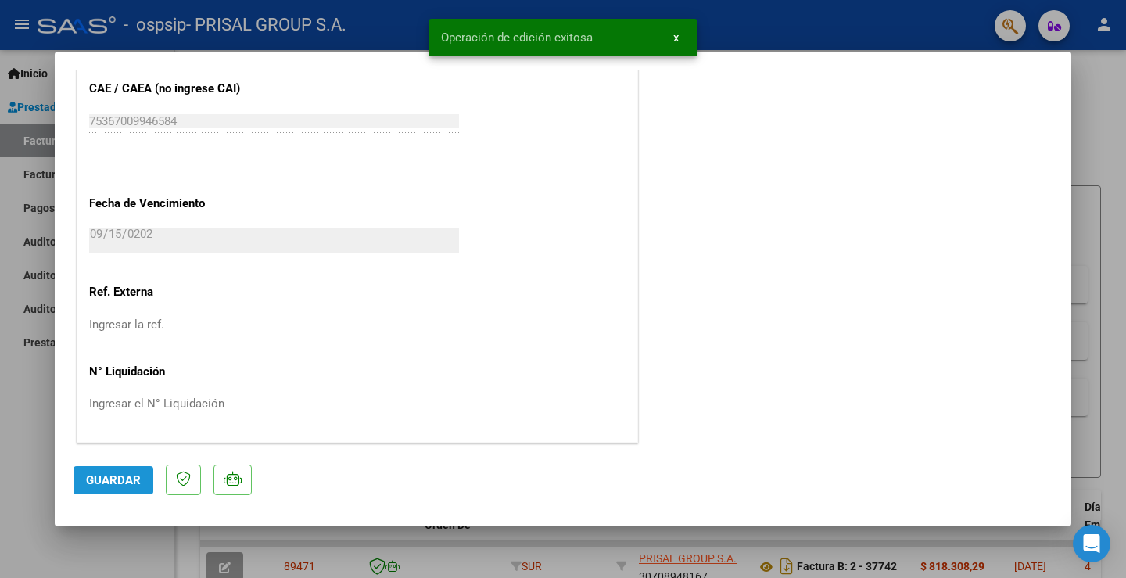
click at [95, 474] on span "Guardar" at bounding box center [113, 480] width 55 height 14
click at [29, 410] on div at bounding box center [563, 289] width 1126 height 578
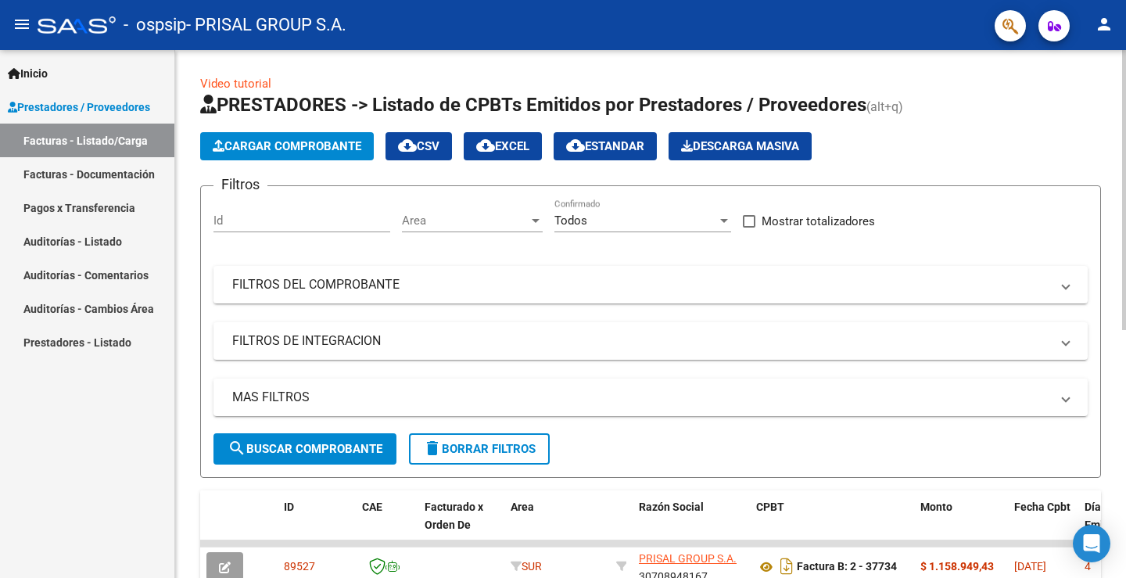
click at [909, 146] on div "Cargar Comprobante cloud_download CSV cloud_download EXCEL cloud_download Estan…" at bounding box center [650, 146] width 900 height 28
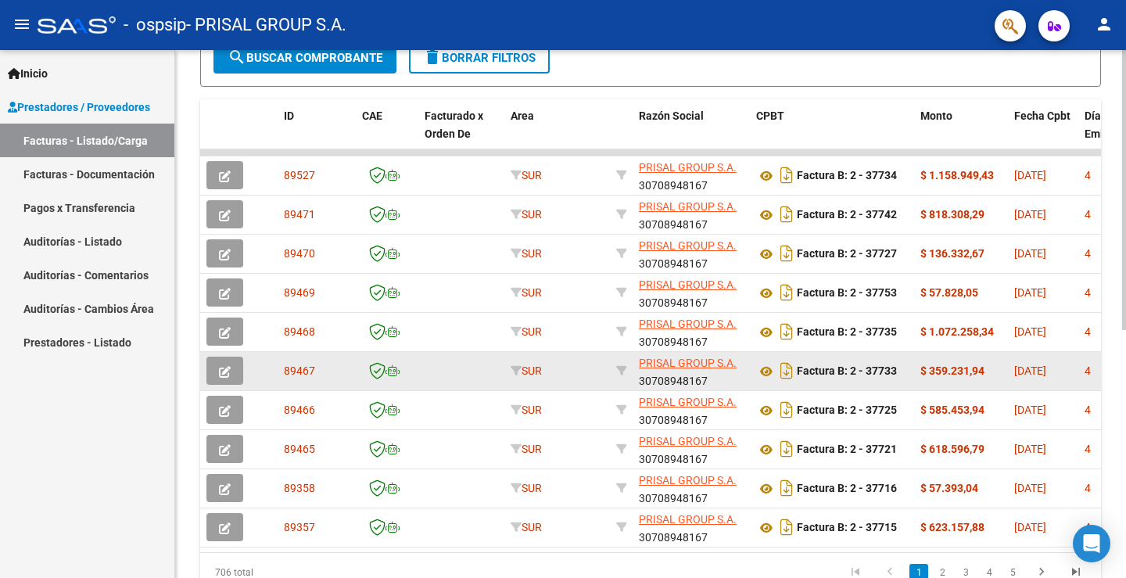
scroll to position [467, 0]
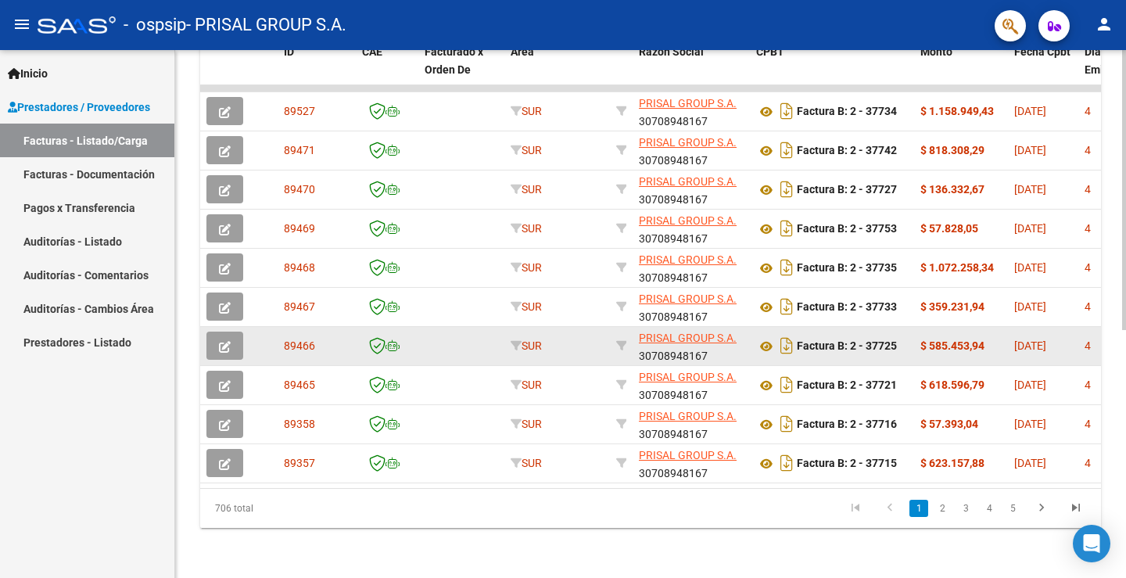
click at [223, 341] on icon "button" at bounding box center [225, 347] width 12 height 12
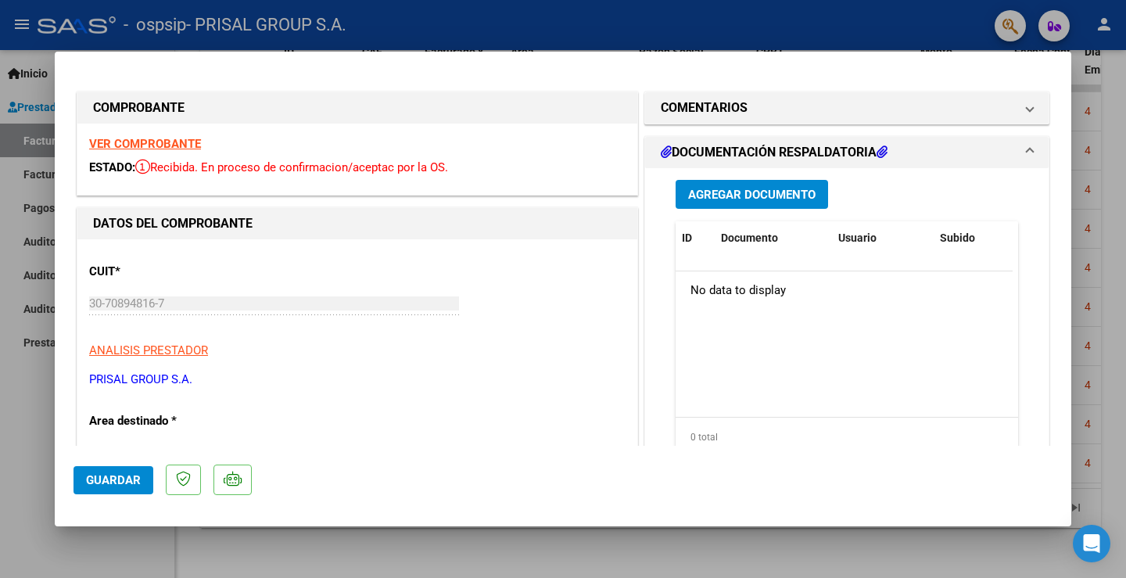
click at [735, 191] on span "Agregar Documento" at bounding box center [751, 195] width 127 height 14
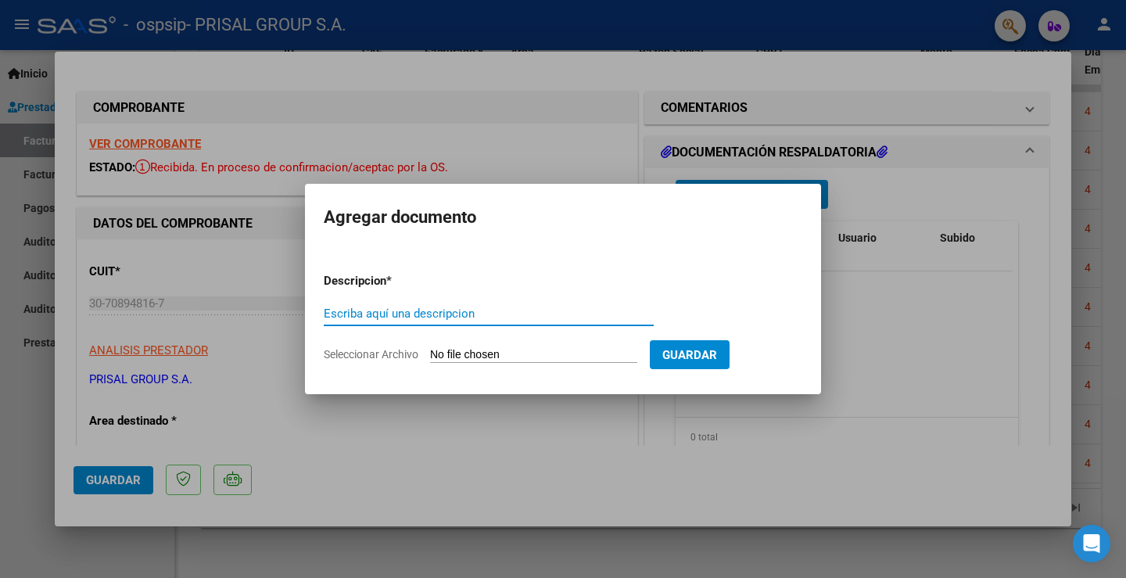
paste input "C"
drag, startPoint x: 449, startPoint y: 315, endPoint x: 231, endPoint y: 314, distance: 217.3
click at [231, 314] on div "COMPROBANTE VER COMPROBANTE ESTADO: Recibida. En proceso de confirmacion/acepta…" at bounding box center [563, 289] width 1126 height 578
type input "COMPLEMENTARIA FB-37725"
click at [526, 326] on div "COMPLEMENTARIA FB-37725 Escriba aquí una descripcion" at bounding box center [489, 321] width 330 height 38
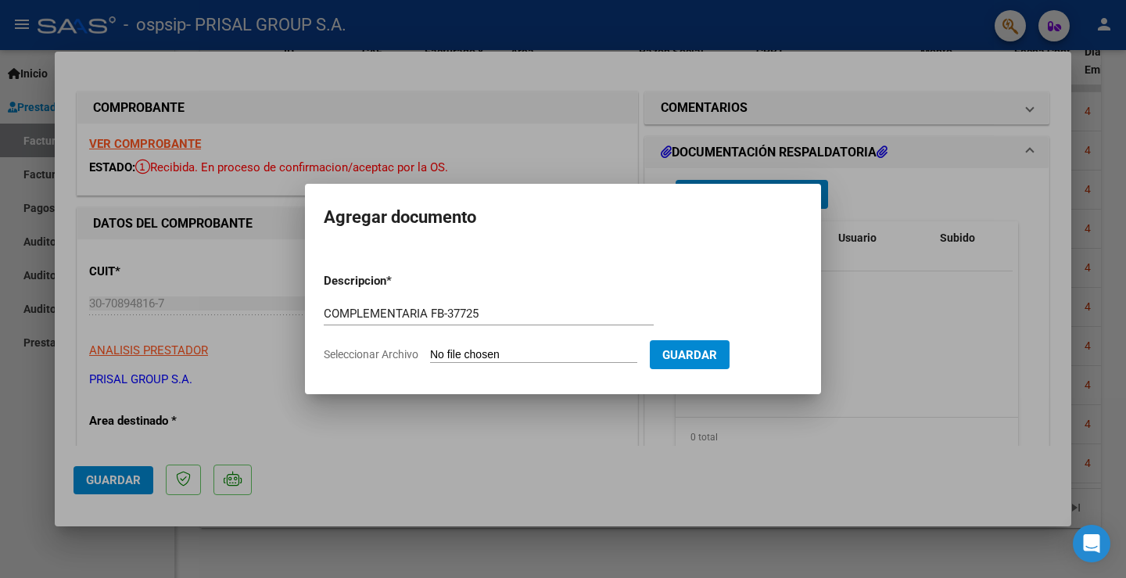
click at [734, 238] on mat-dialog-container "Agregar documento Descripcion * COMPLEMENTARIA FB-37725 Escriba aquí una descri…" at bounding box center [563, 288] width 516 height 209
click at [466, 349] on input "Seleccionar Archivo" at bounding box center [533, 355] width 207 height 15
type input "C:\fakepath\COMPLEMENTARIA FB-37725.pdf"
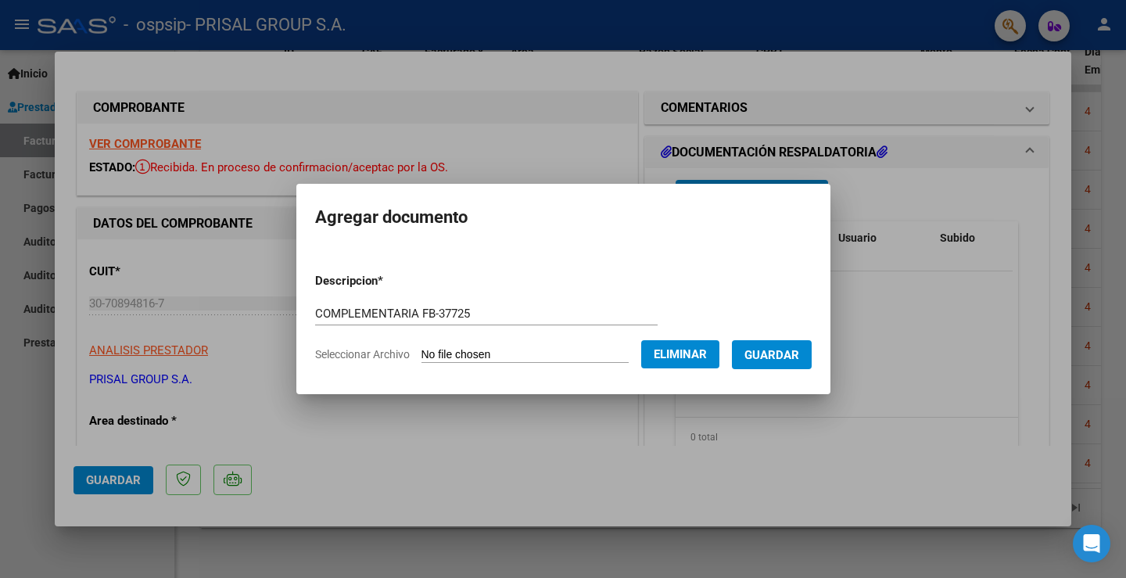
click at [798, 348] on span "Guardar" at bounding box center [771, 355] width 55 height 14
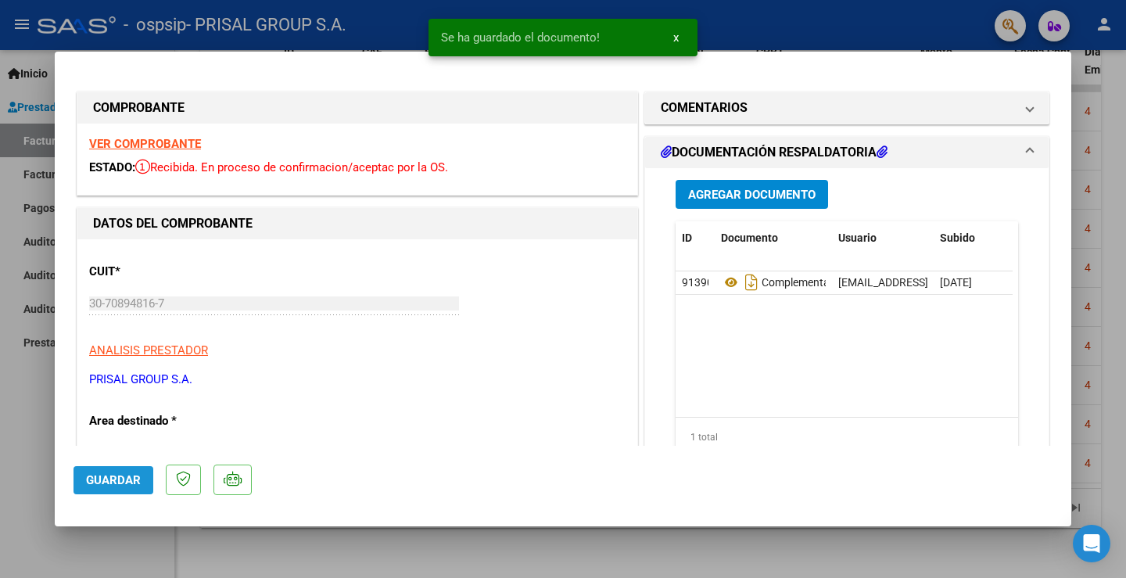
click at [116, 478] on span "Guardar" at bounding box center [113, 480] width 55 height 14
click at [29, 419] on div at bounding box center [563, 289] width 1126 height 578
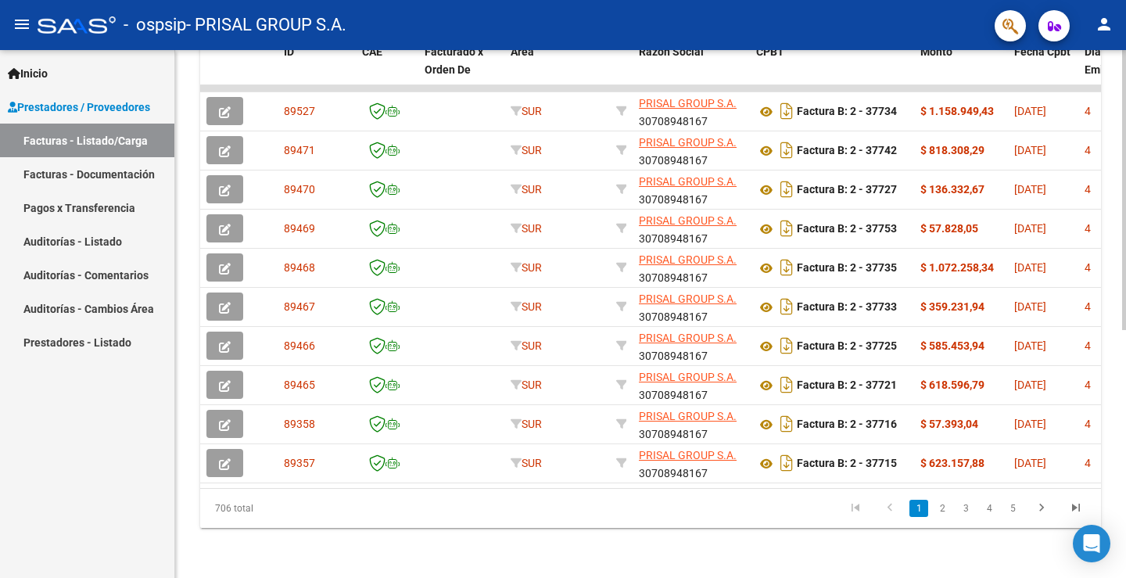
click at [620, 531] on div "Video tutorial PRESTADORES -> Listado de CPBTs Emitidos por Prestadores / Prove…" at bounding box center [650, 86] width 950 height 983
